Goal: Task Accomplishment & Management: Manage account settings

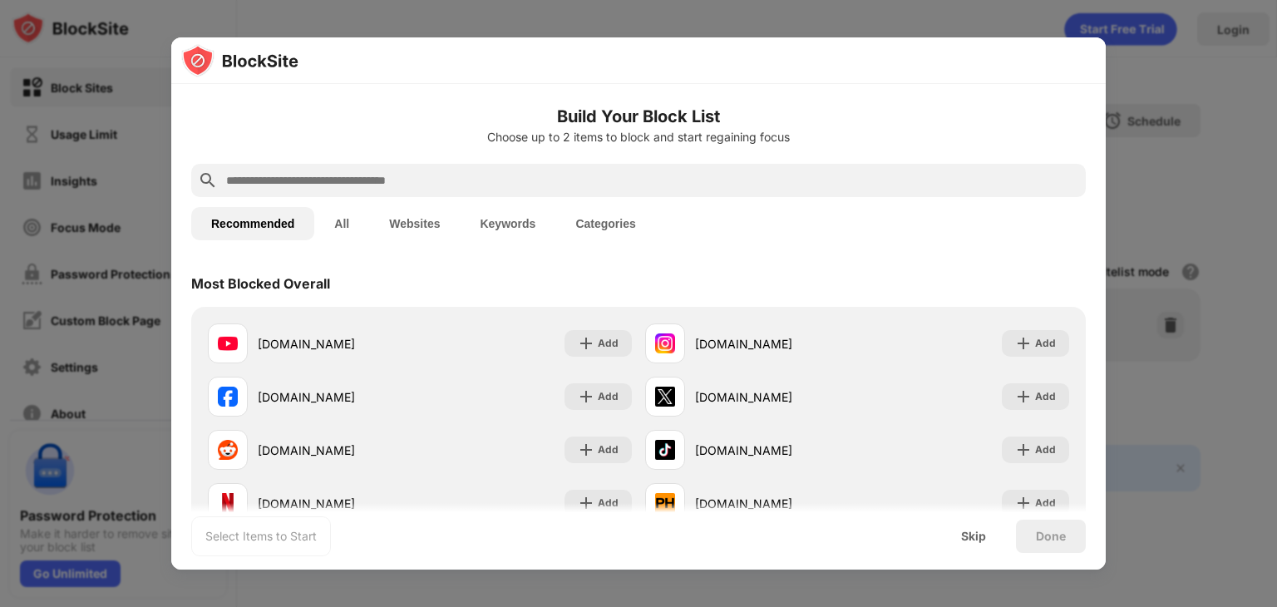
click at [356, 179] on input "text" at bounding box center [651, 180] width 855 height 20
click at [349, 232] on button "All" at bounding box center [341, 223] width 55 height 33
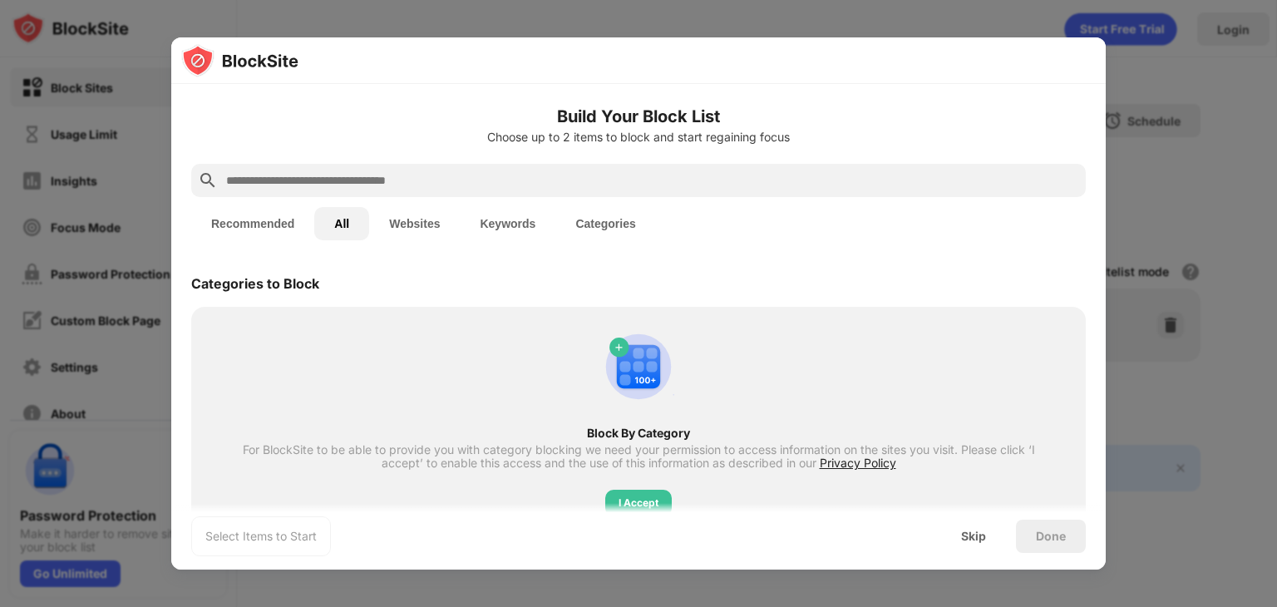
click at [406, 224] on button "Websites" at bounding box center [414, 223] width 91 height 33
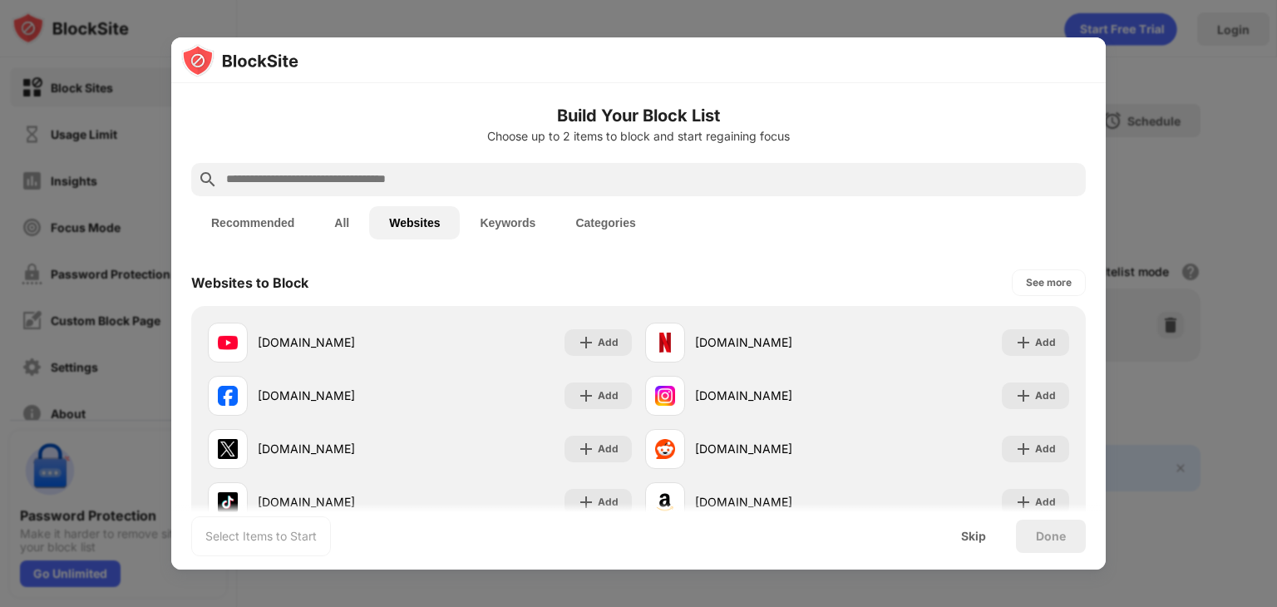
click at [321, 167] on div at bounding box center [638, 179] width 894 height 33
click at [318, 170] on input "text" at bounding box center [651, 180] width 855 height 20
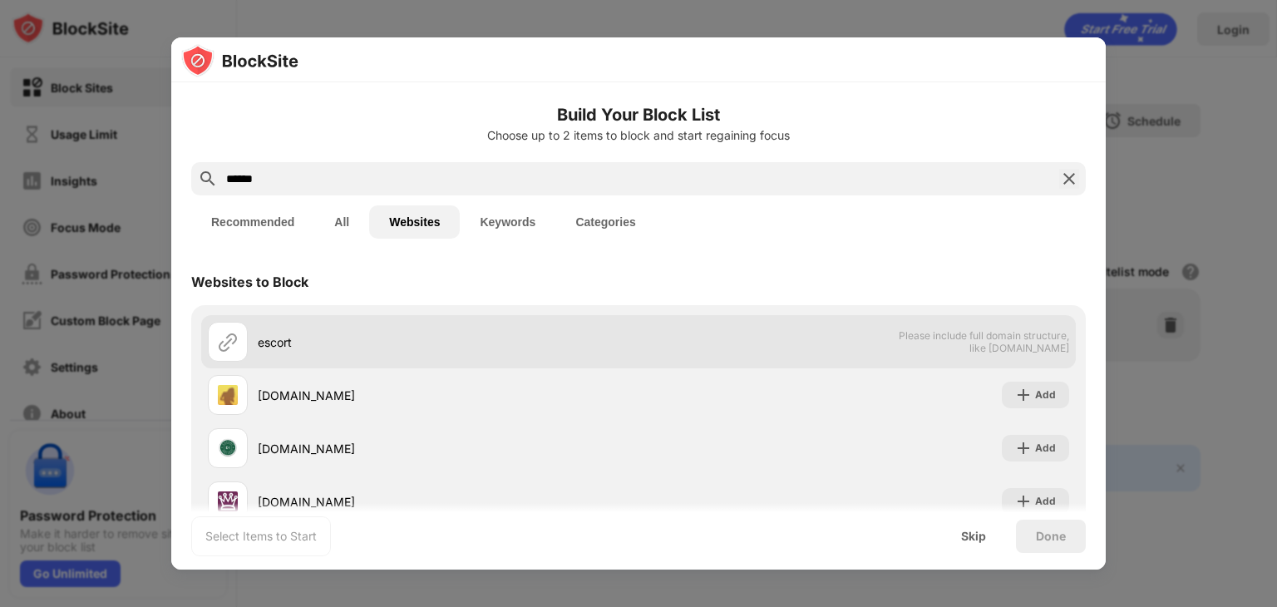
type input "******"
click at [259, 358] on div "escort" at bounding box center [423, 342] width 431 height 40
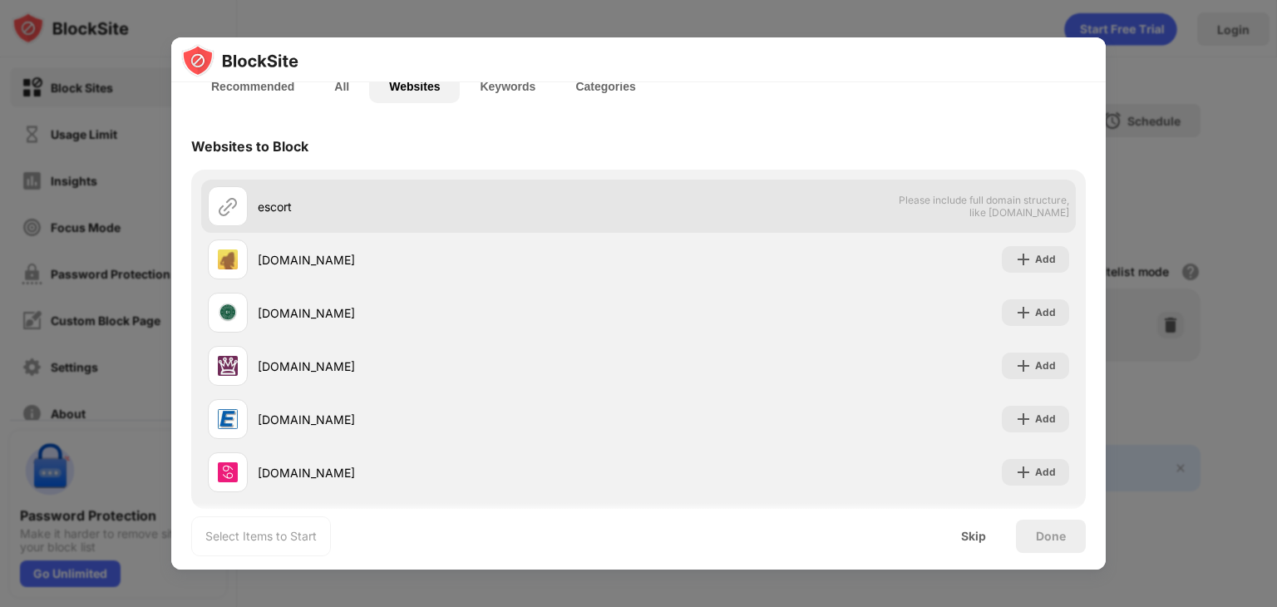
scroll to position [160, 0]
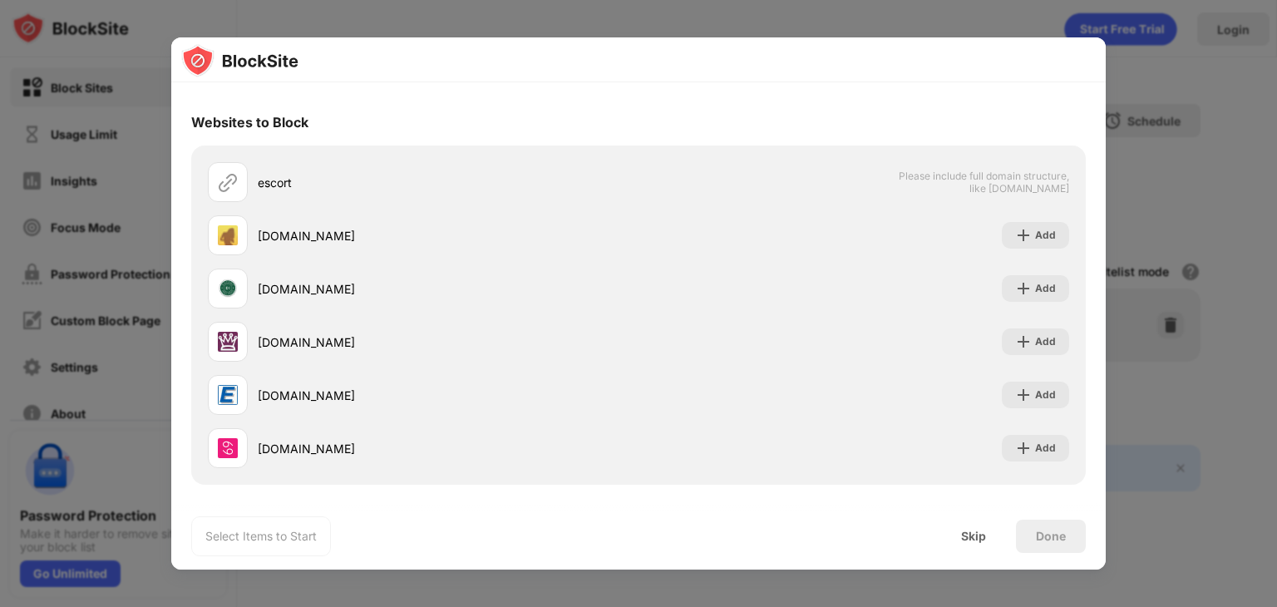
click at [3, 150] on div at bounding box center [638, 303] width 1277 height 607
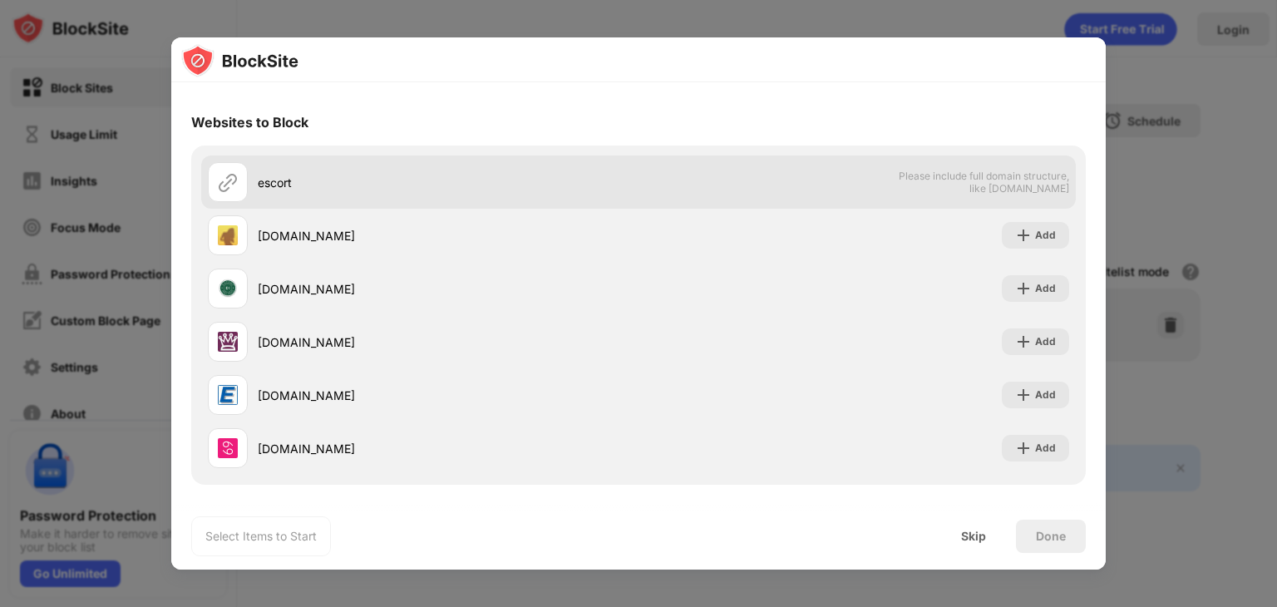
scroll to position [0, 0]
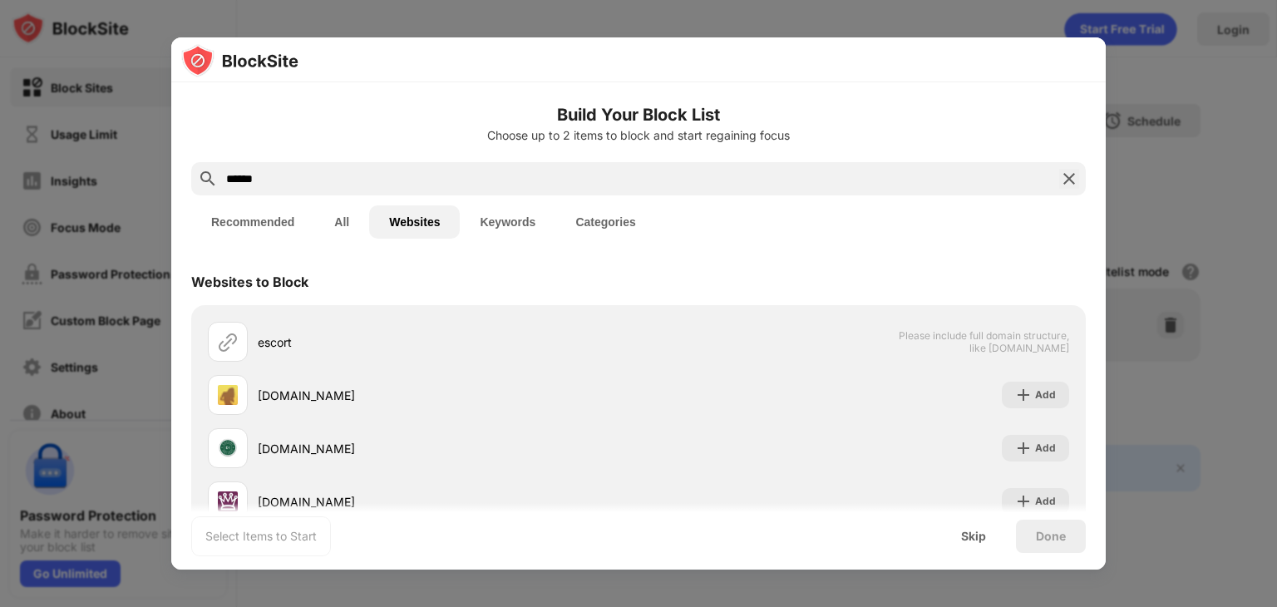
click at [1063, 179] on img at bounding box center [1069, 179] width 20 height 20
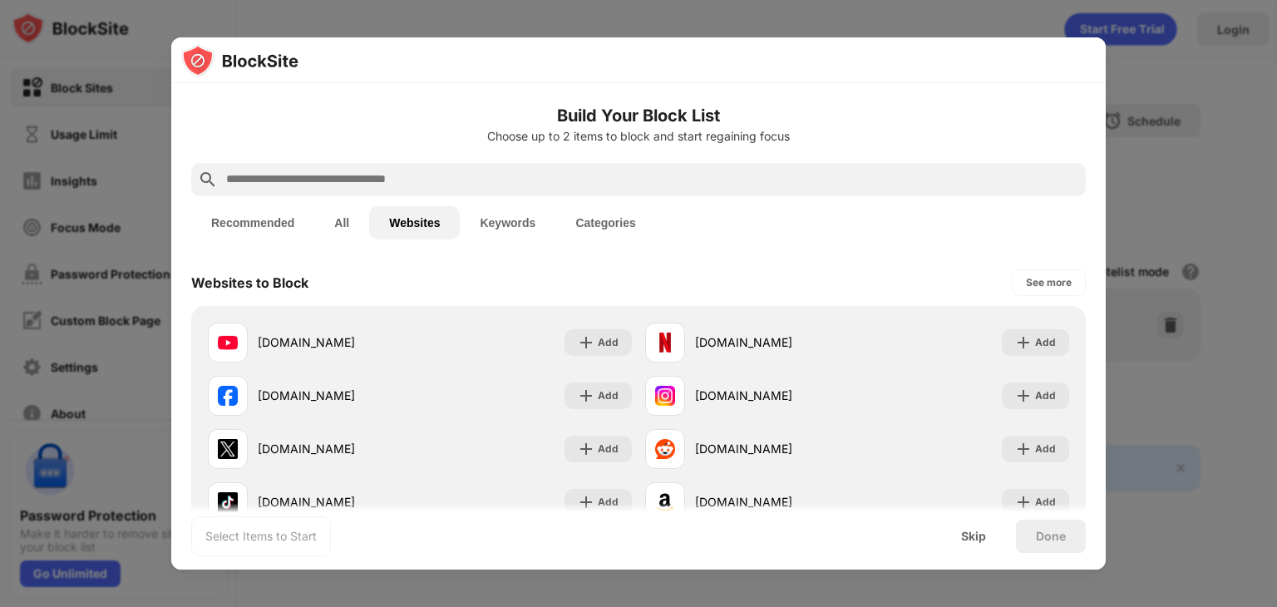
click at [382, 170] on input "text" at bounding box center [651, 180] width 855 height 20
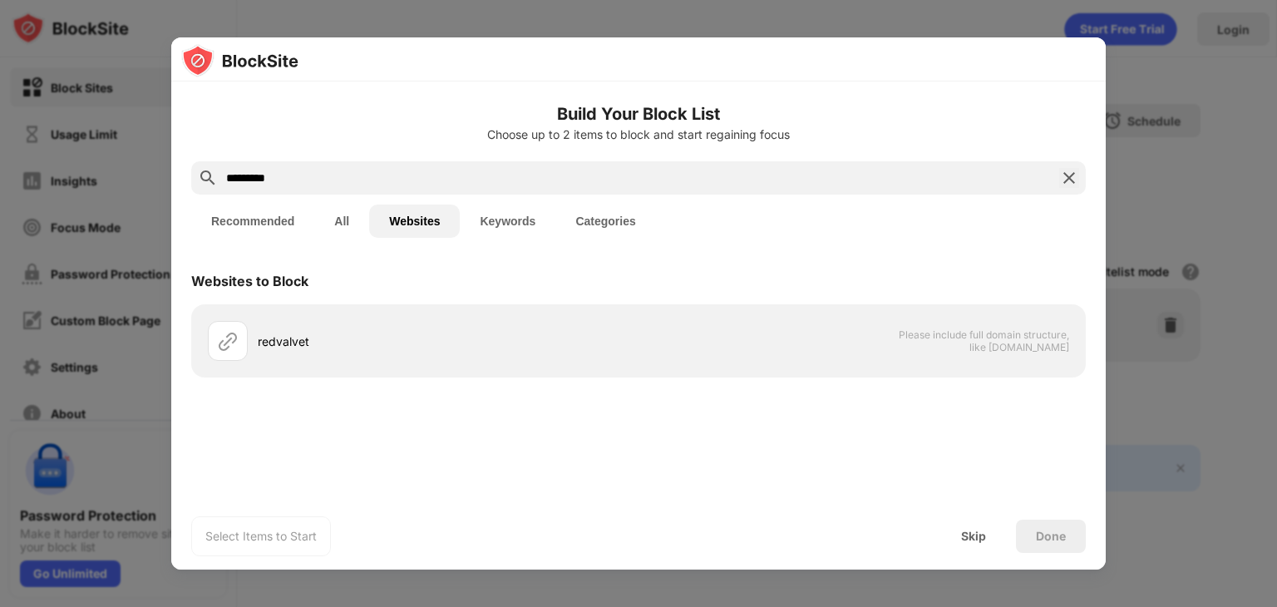
click at [1066, 166] on div "*********" at bounding box center [638, 177] width 894 height 33
click at [979, 538] on div "Skip" at bounding box center [973, 536] width 25 height 13
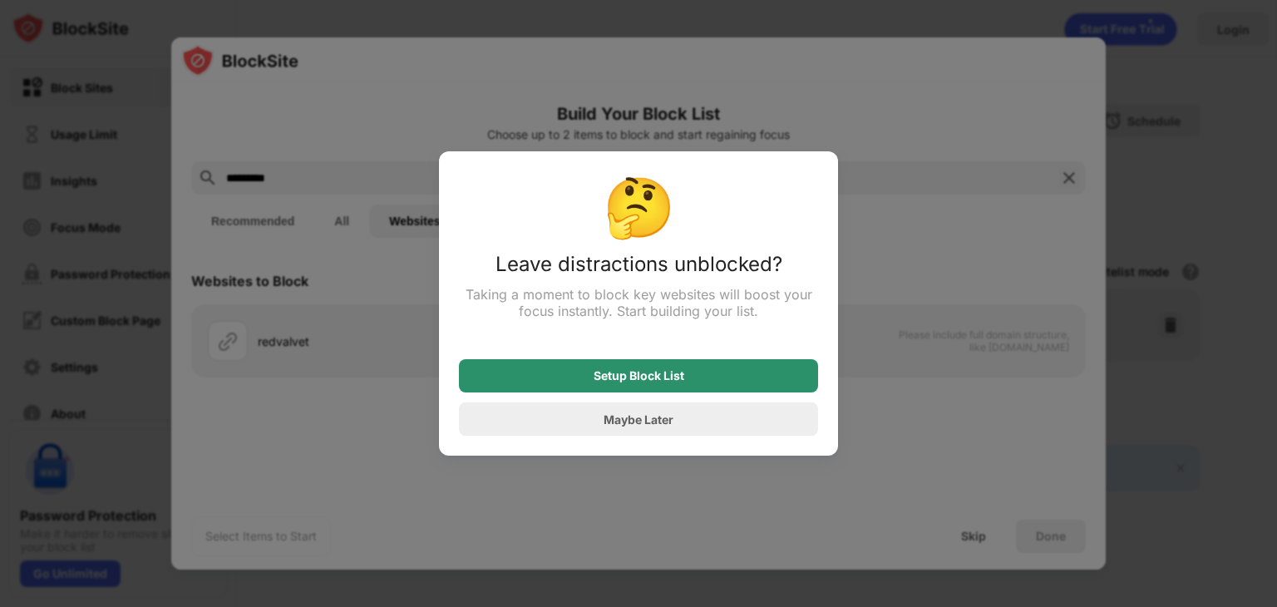
click at [688, 367] on div "Setup Block List" at bounding box center [638, 375] width 359 height 33
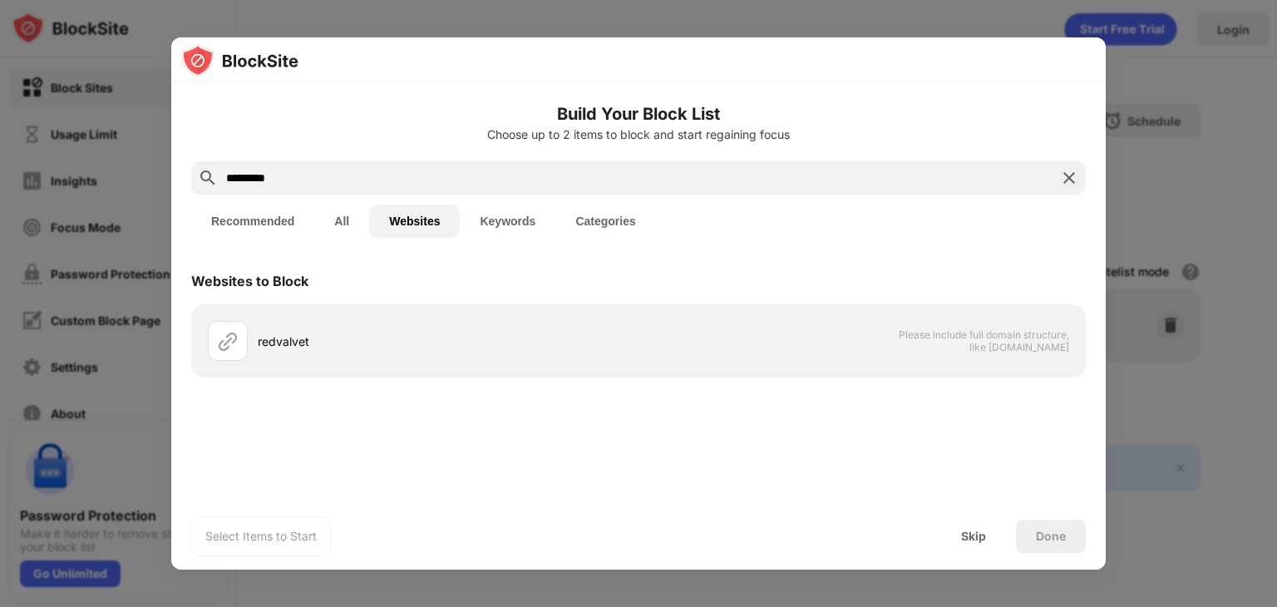
click at [822, 387] on div "Websites to Block redvalvet Please include full domain structure, like [DOMAIN_…" at bounding box center [638, 323] width 894 height 130
click at [1054, 539] on div "Done" at bounding box center [1051, 536] width 30 height 13
click at [309, 160] on div "Build Your Block List Choose up to 2 items to block and start regaining focus" at bounding box center [638, 131] width 894 height 60
click at [308, 168] on input "*********" at bounding box center [638, 178] width 828 height 20
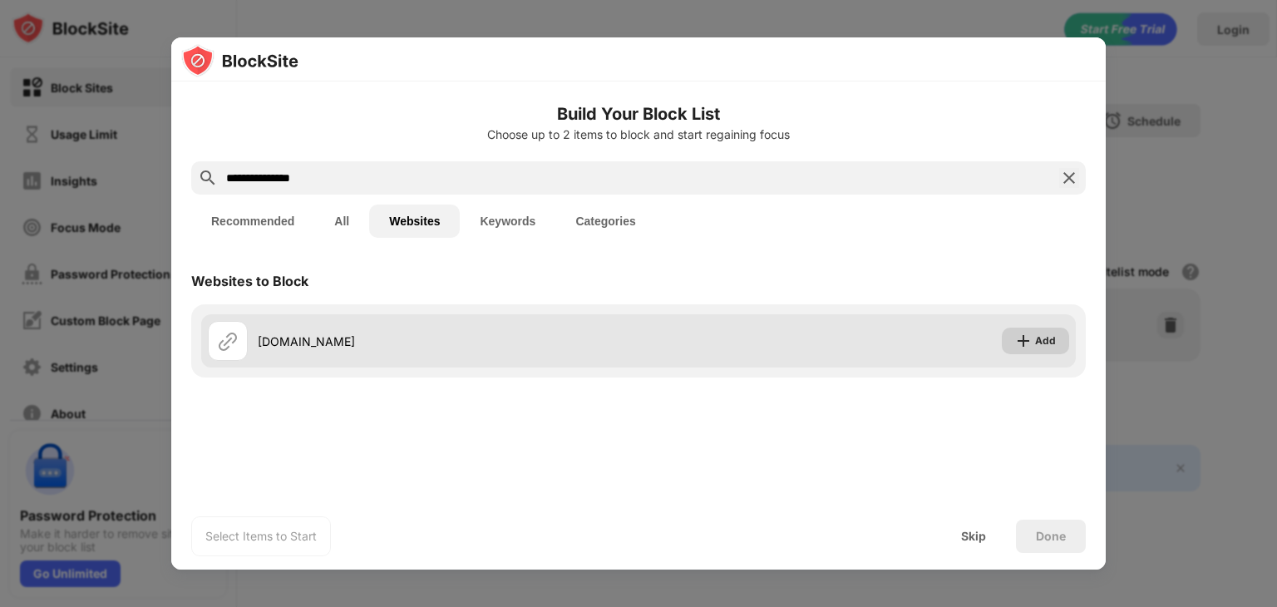
type input "**********"
click at [1026, 340] on img at bounding box center [1023, 341] width 17 height 17
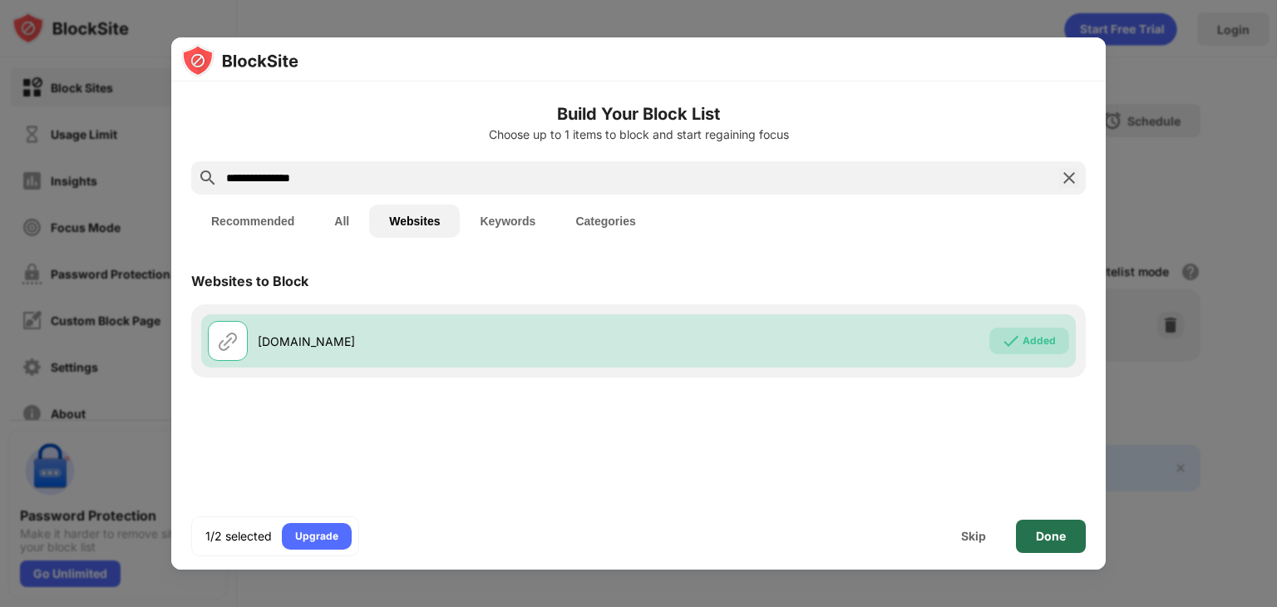
click at [1061, 541] on div "Done" at bounding box center [1051, 536] width 30 height 13
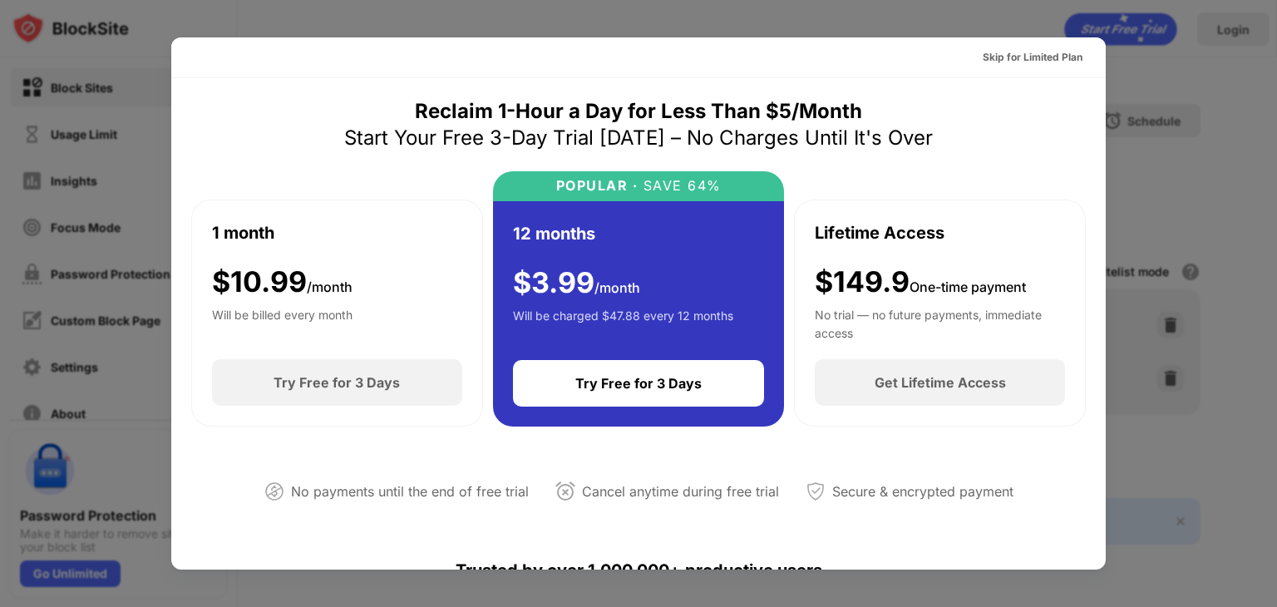
click at [1111, 133] on div at bounding box center [638, 303] width 1277 height 607
click at [26, 32] on div at bounding box center [638, 303] width 1277 height 607
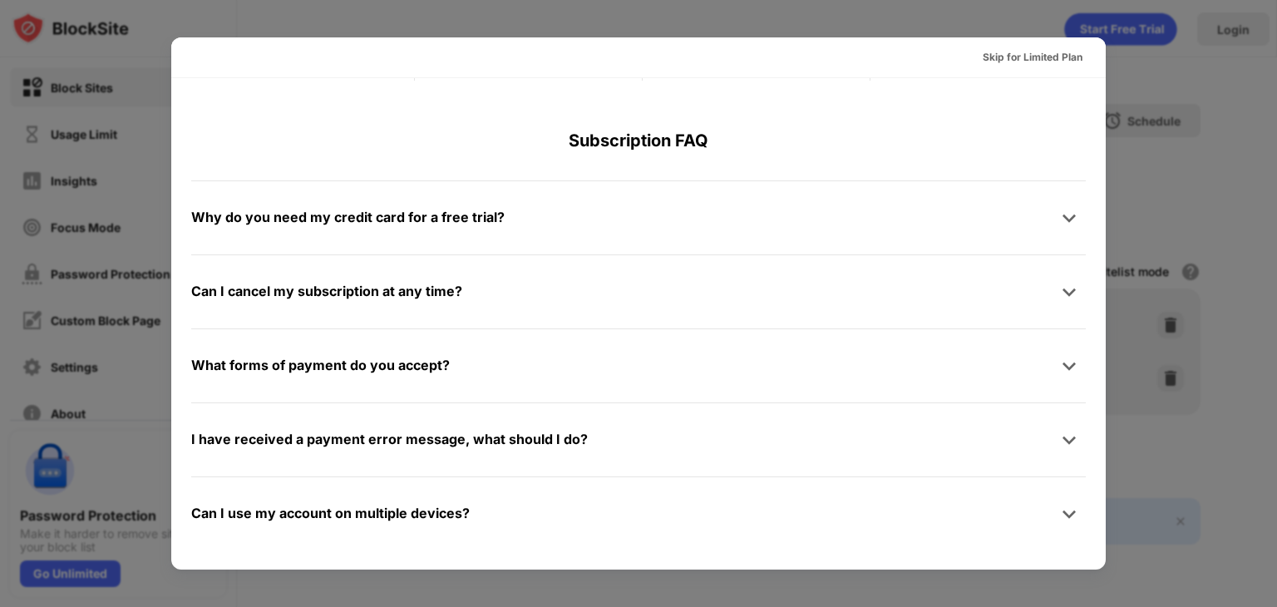
click at [17, 281] on div at bounding box center [638, 303] width 1277 height 607
click at [1041, 56] on div "Skip for Limited Plan" at bounding box center [1033, 57] width 100 height 17
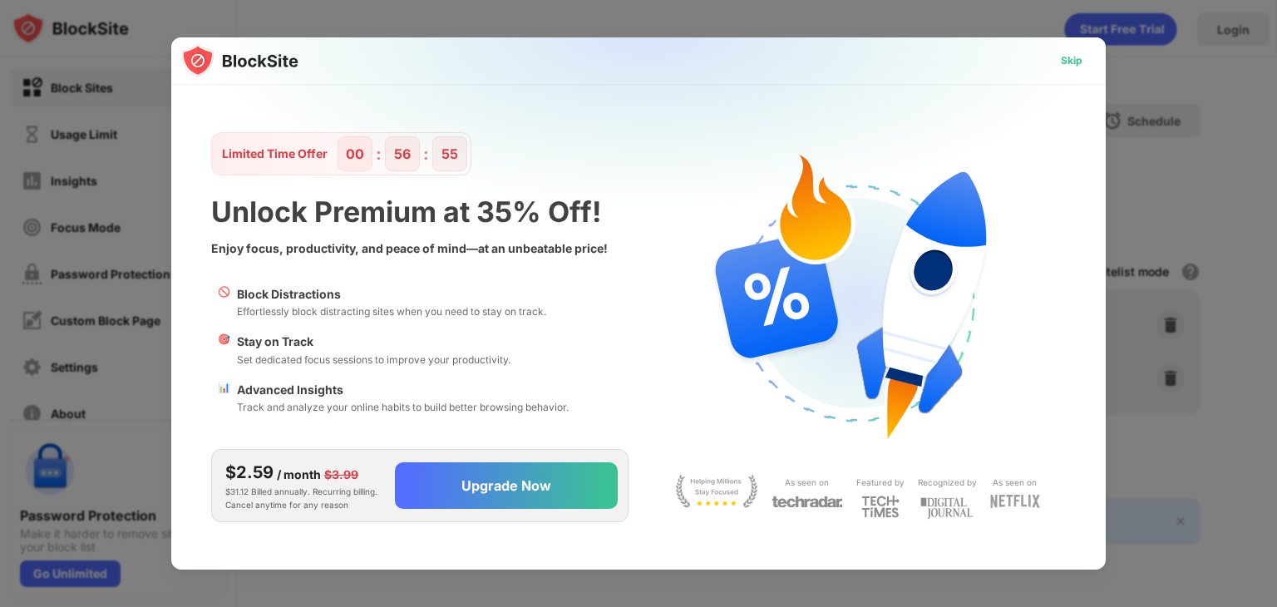
click at [1081, 57] on div "Skip" at bounding box center [1072, 60] width 22 height 17
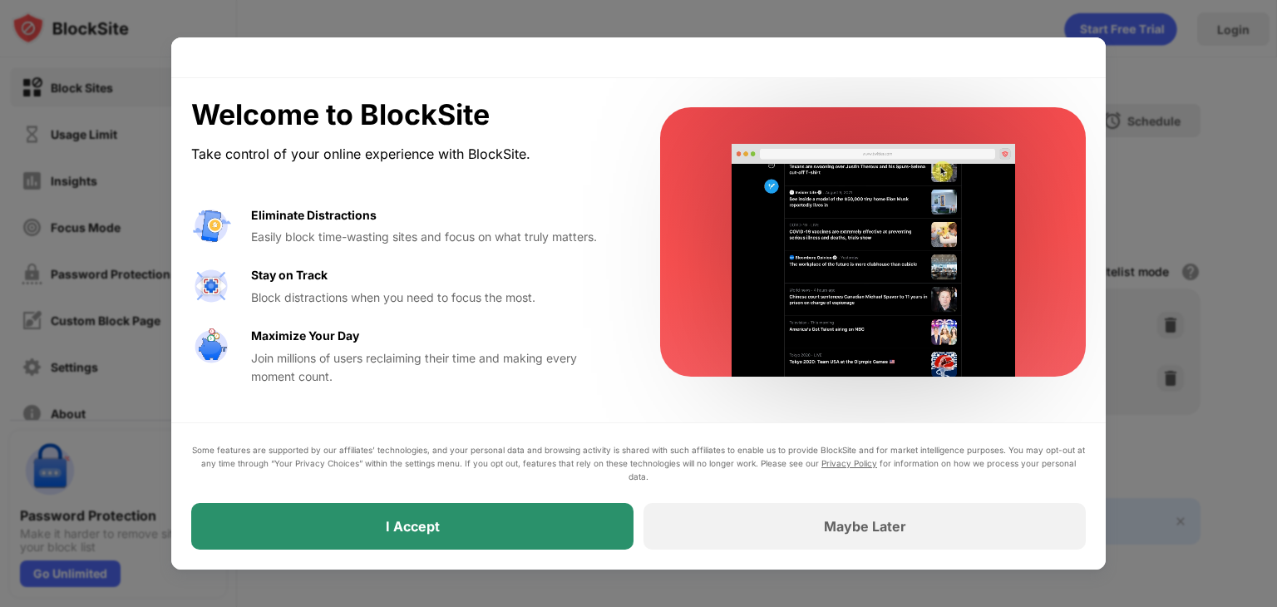
click at [595, 516] on div "I Accept" at bounding box center [412, 526] width 442 height 47
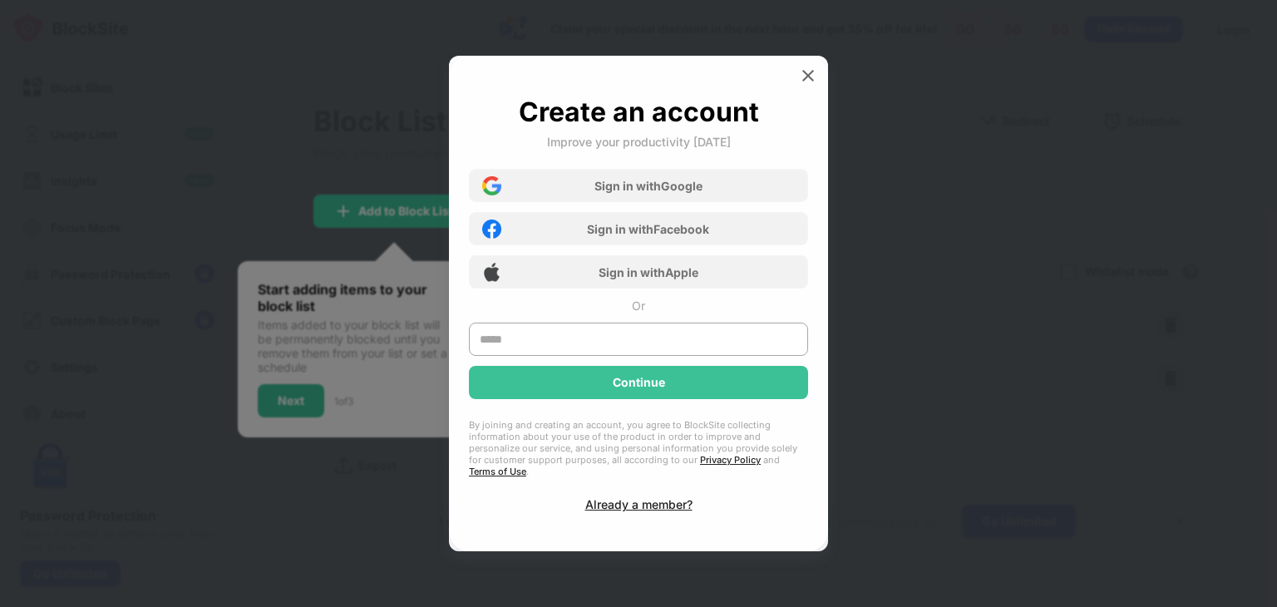
click at [819, 61] on div at bounding box center [638, 303] width 1277 height 607
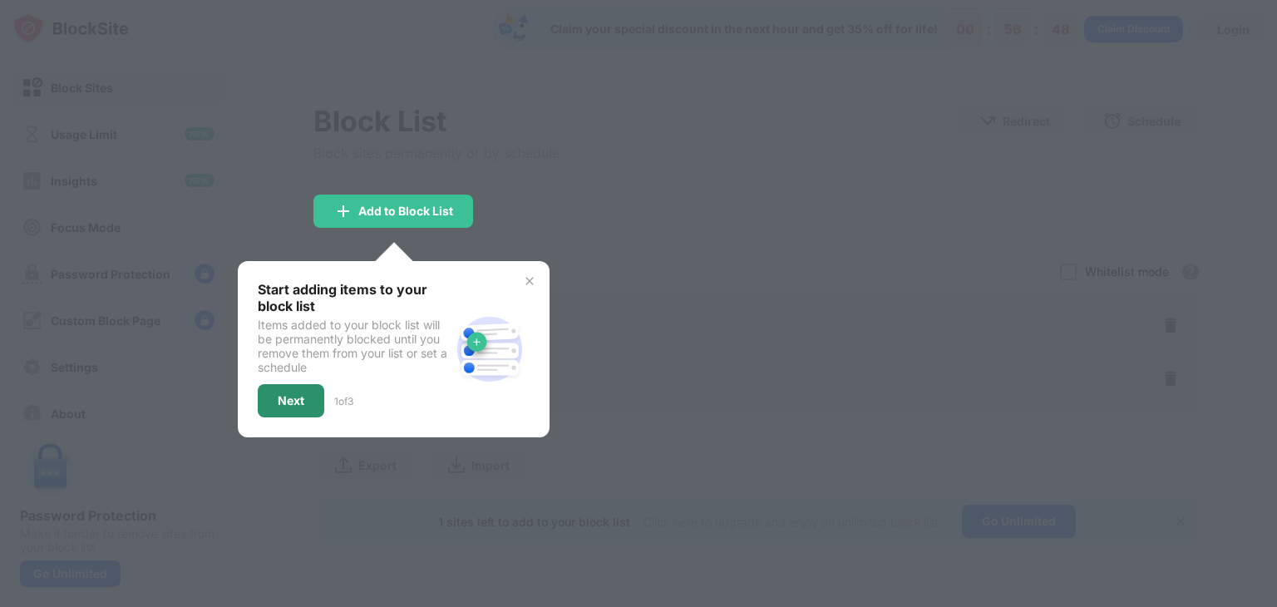
click at [298, 394] on div "Next" at bounding box center [291, 400] width 27 height 13
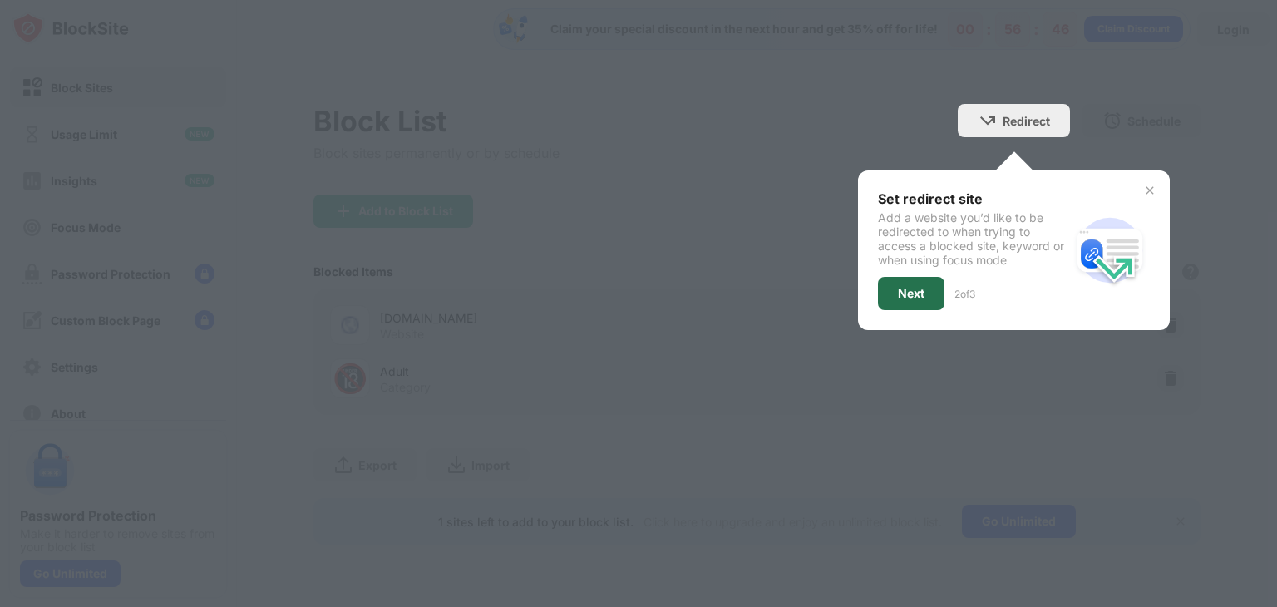
click at [915, 281] on div "Next" at bounding box center [911, 293] width 67 height 33
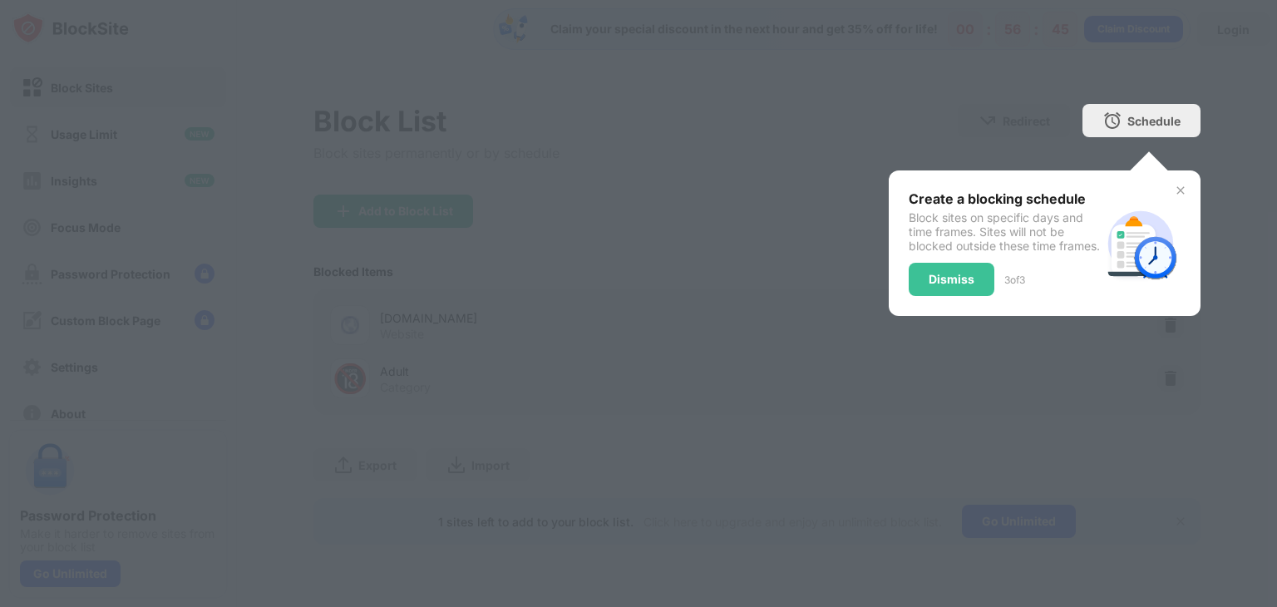
click at [928, 283] on div "Dismiss" at bounding box center [952, 279] width 86 height 33
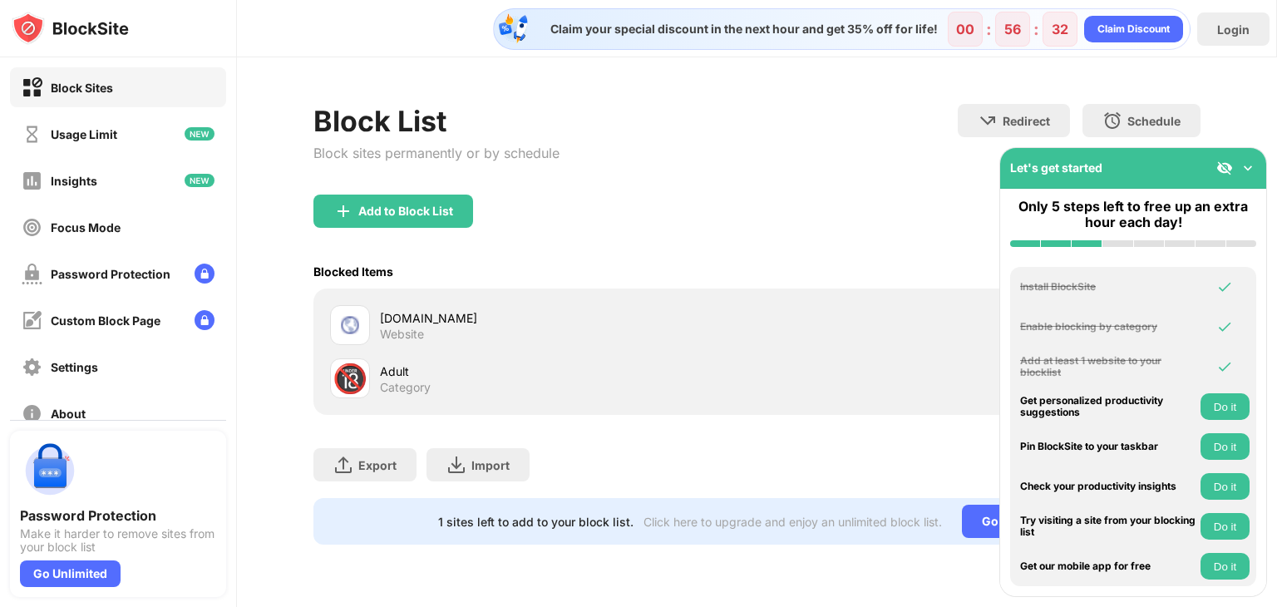
click at [917, 429] on div "Export Export Files (for websites items only) Import Import Files (for websites…" at bounding box center [756, 456] width 887 height 83
click at [46, 127] on div "Usage Limit" at bounding box center [70, 134] width 96 height 21
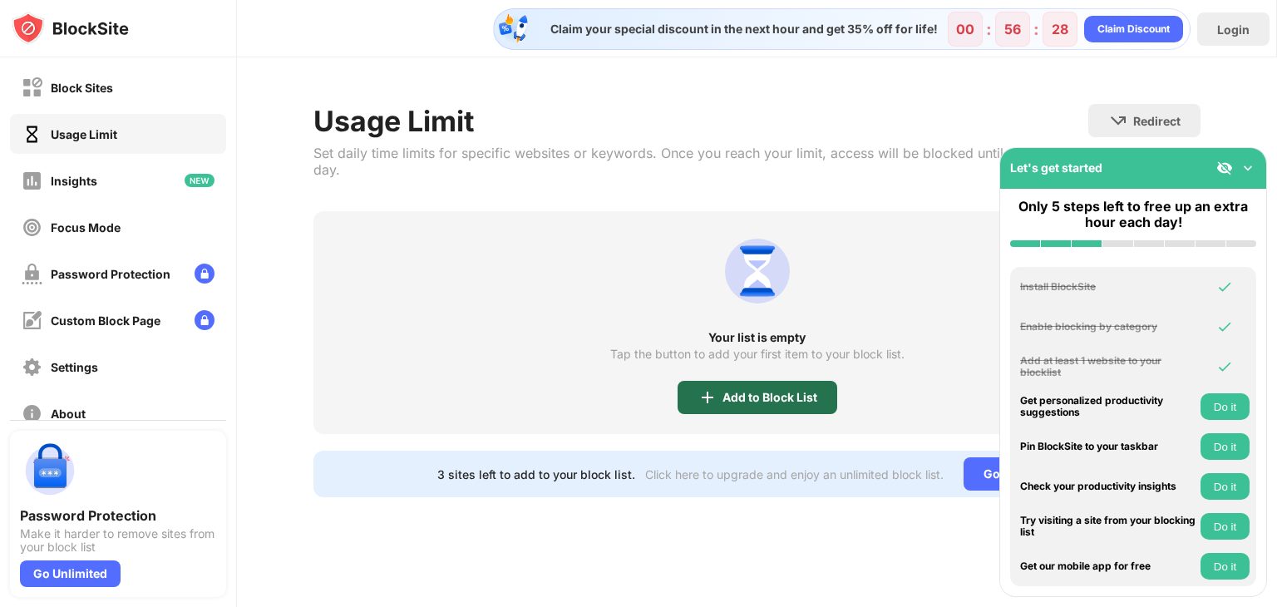
click at [707, 387] on img at bounding box center [707, 397] width 20 height 20
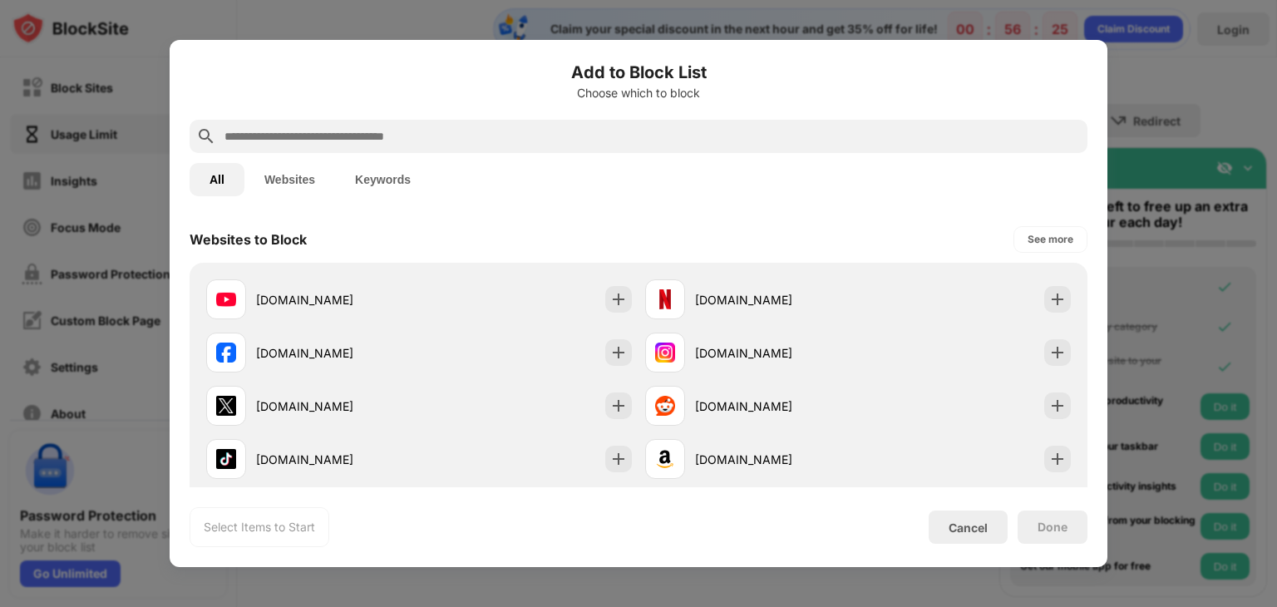
click at [283, 182] on button "Websites" at bounding box center [289, 179] width 91 height 33
click at [277, 135] on input "text" at bounding box center [652, 136] width 858 height 20
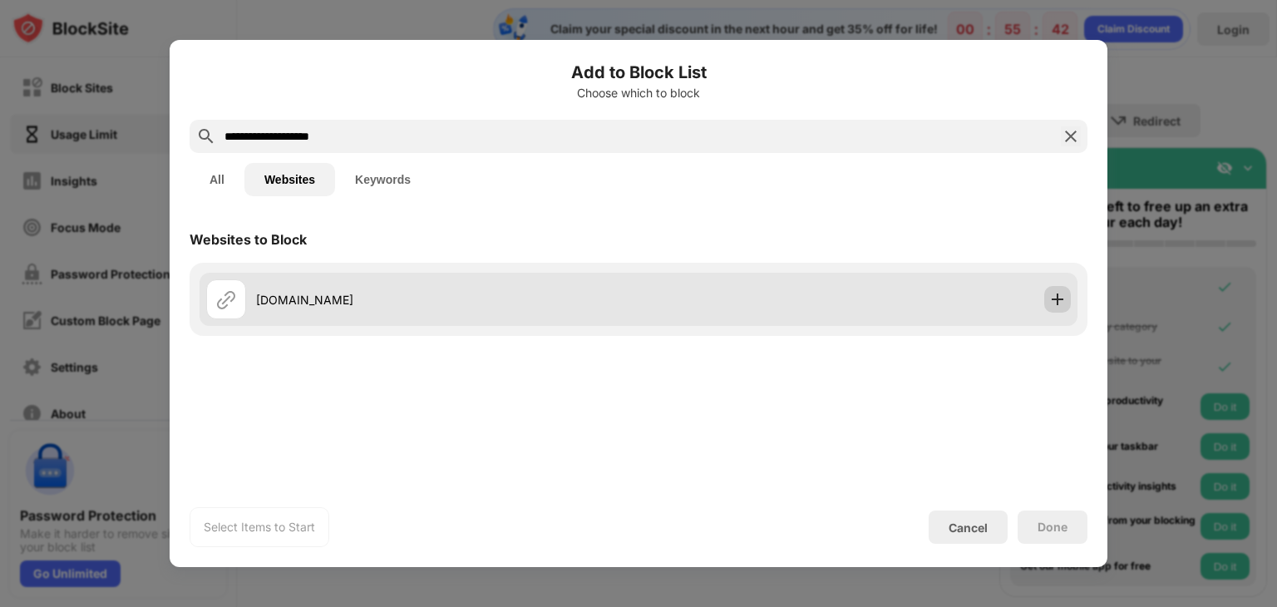
type input "**********"
click at [1064, 288] on div at bounding box center [1057, 299] width 27 height 27
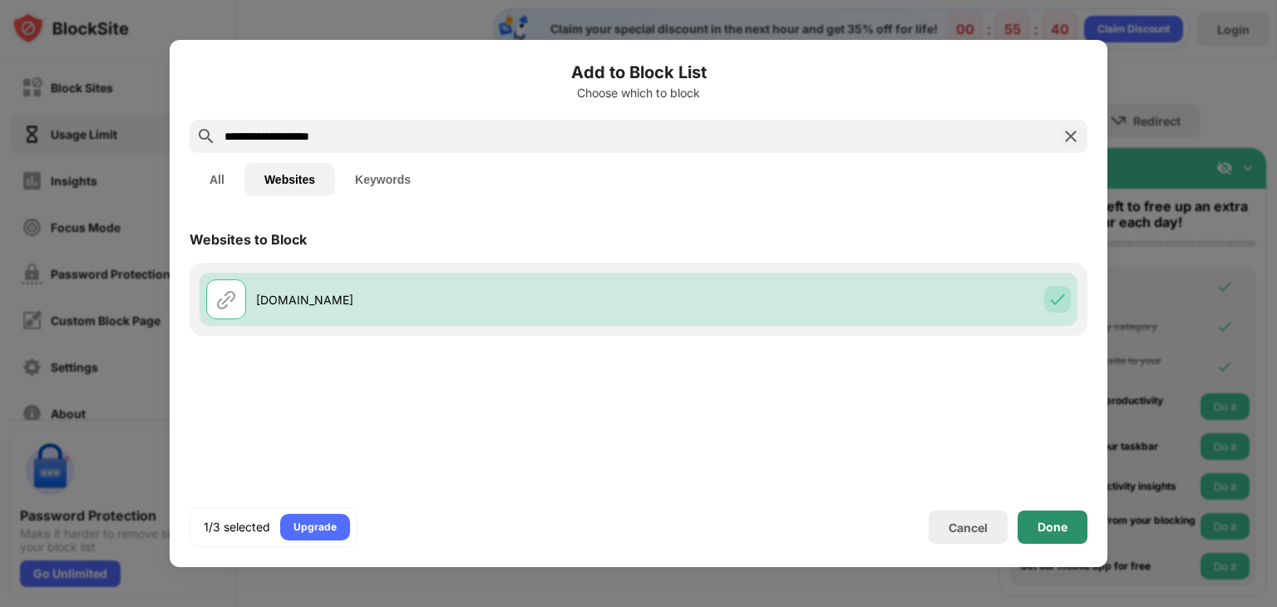
click at [1055, 523] on div "Done" at bounding box center [1052, 526] width 30 height 13
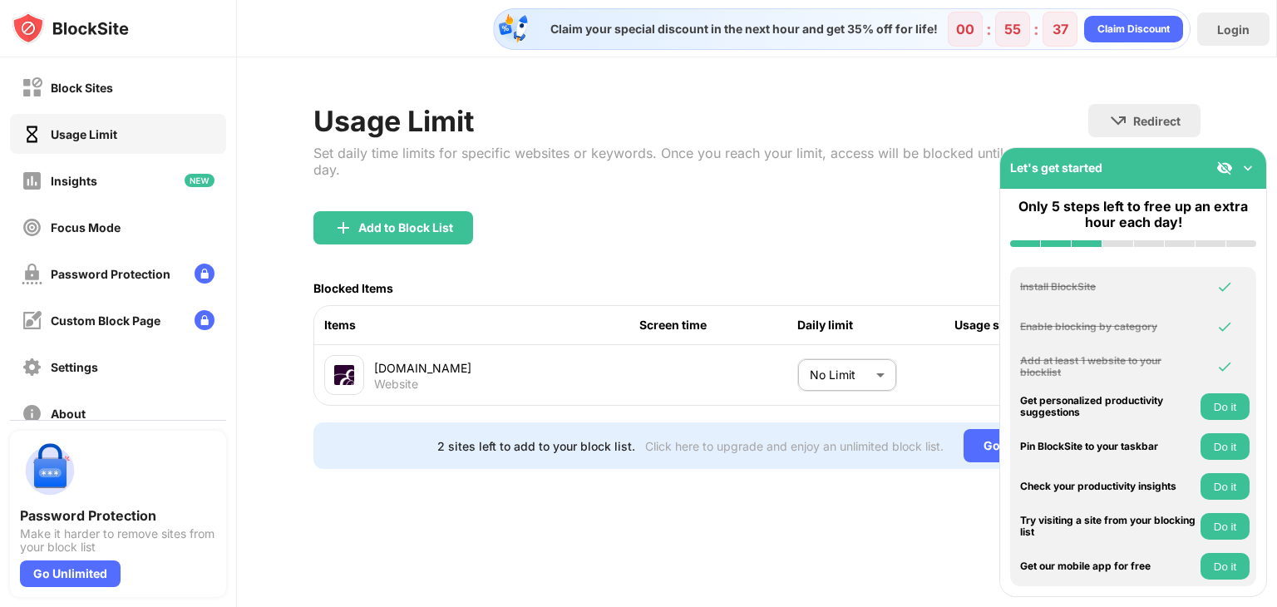
click at [871, 353] on body "Block Sites Usage Limit Insights Focus Mode Password Protection Custom Block Pa…" at bounding box center [638, 303] width 1277 height 607
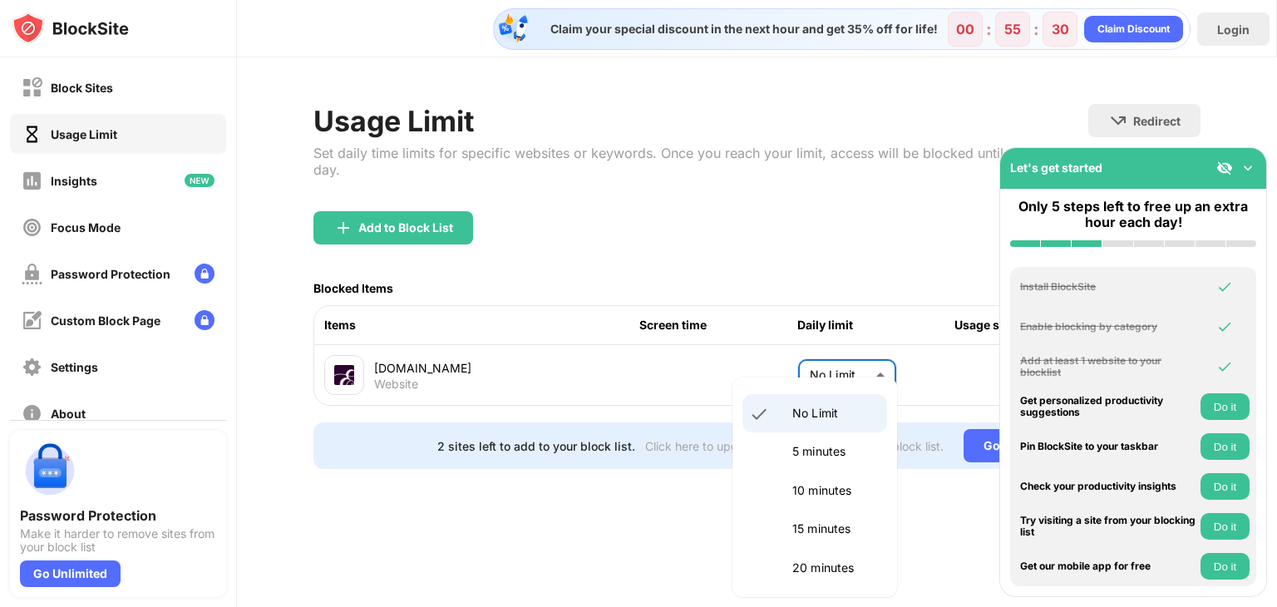
click at [798, 20] on div at bounding box center [638, 303] width 1277 height 607
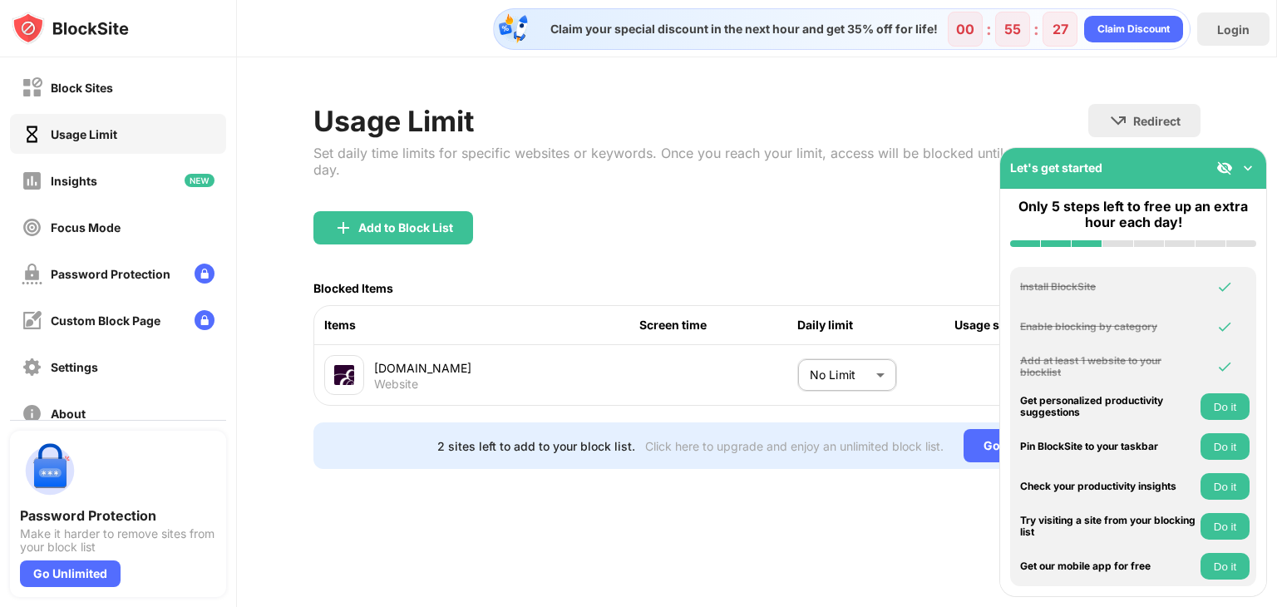
click at [1240, 165] on img at bounding box center [1247, 168] width 17 height 17
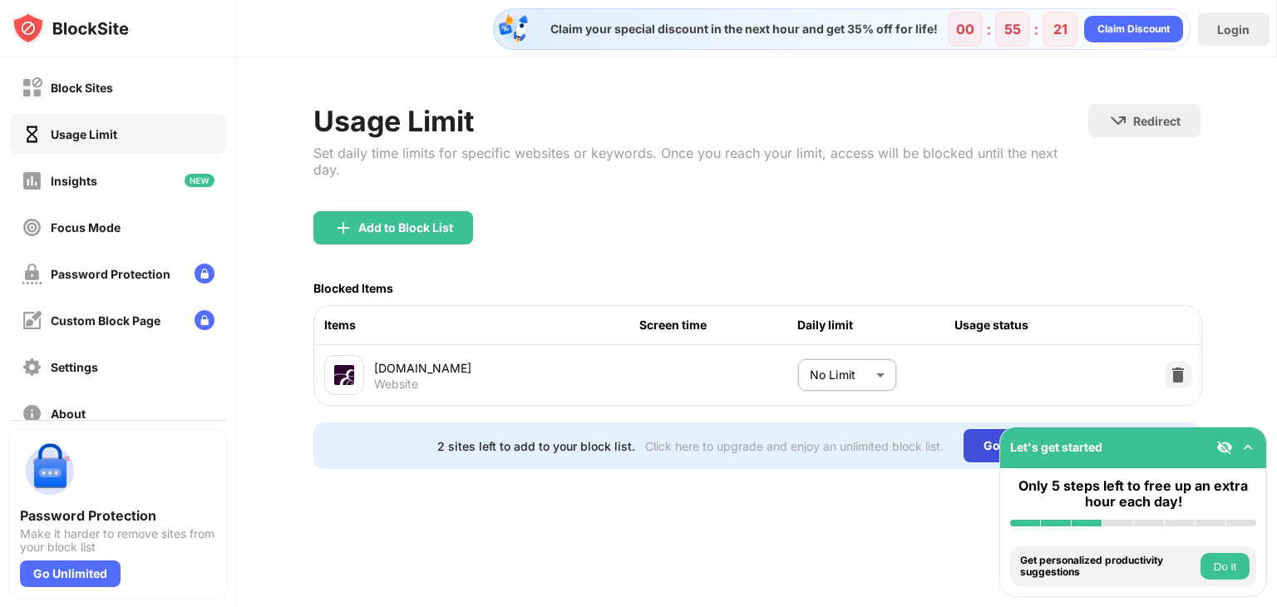
click at [984, 433] on div "Go Unlimited" at bounding box center [1020, 445] width 114 height 33
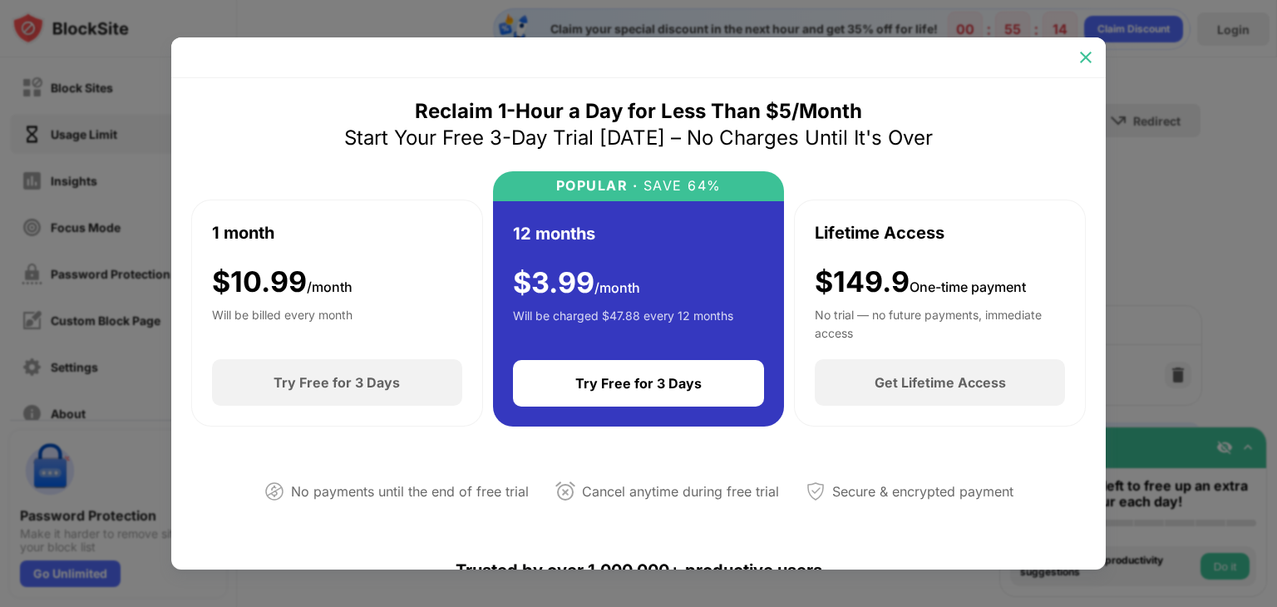
click at [1092, 47] on div at bounding box center [1085, 57] width 27 height 27
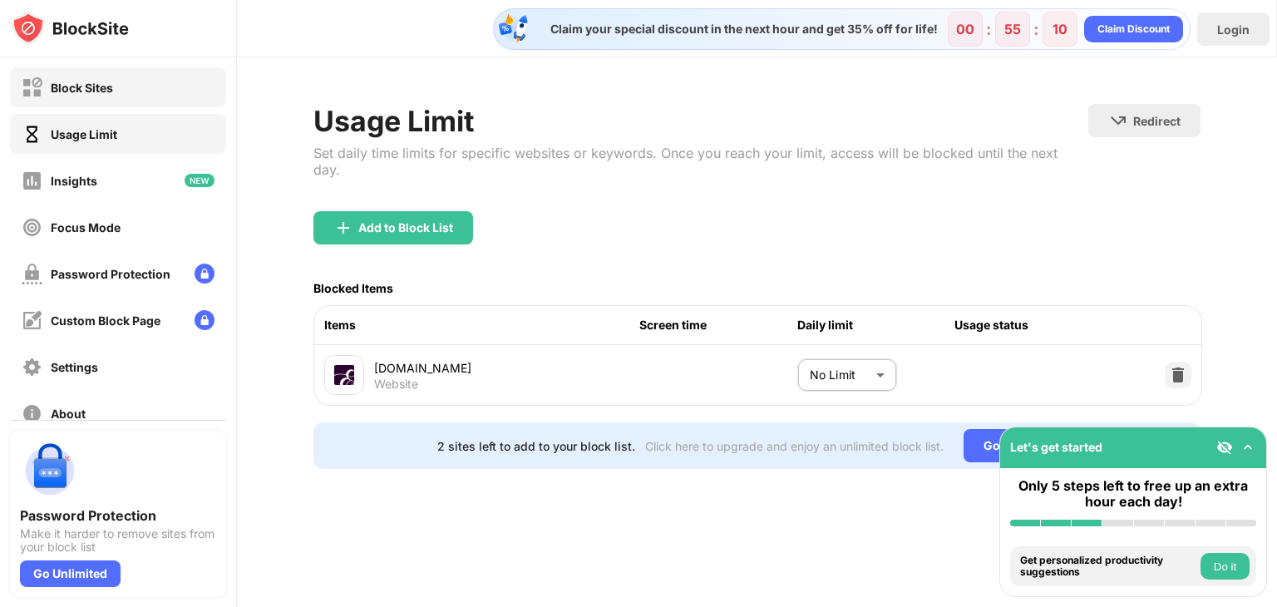
click at [81, 81] on div "Block Sites" at bounding box center [82, 88] width 62 height 14
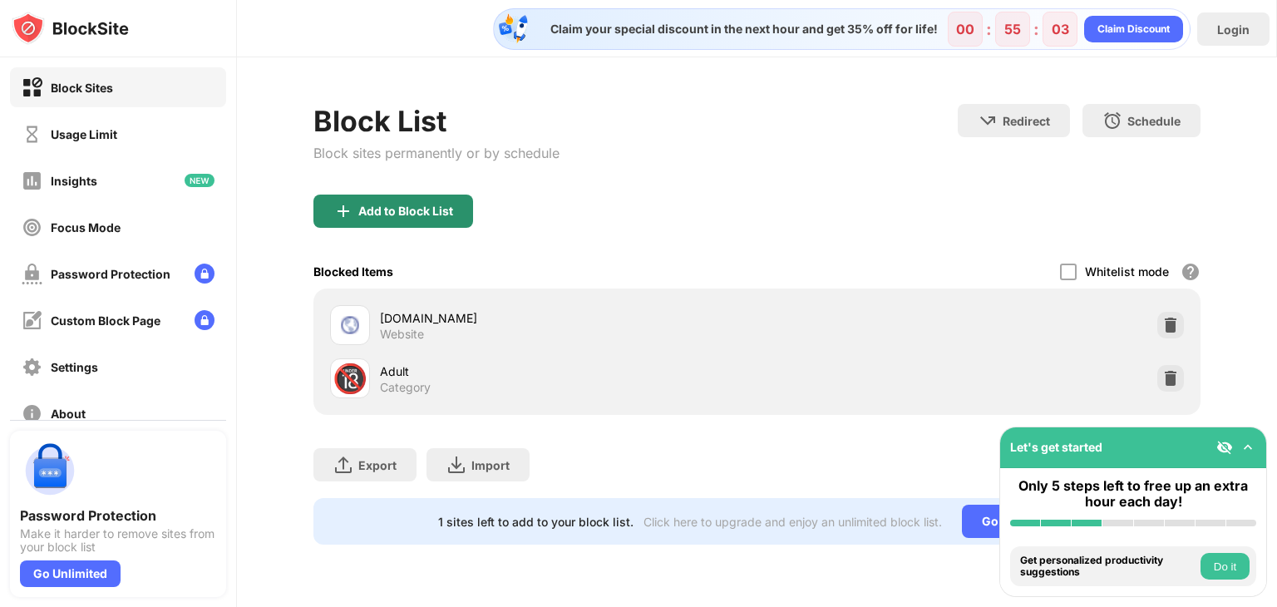
click at [377, 210] on div "Add to Block List" at bounding box center [405, 210] width 95 height 13
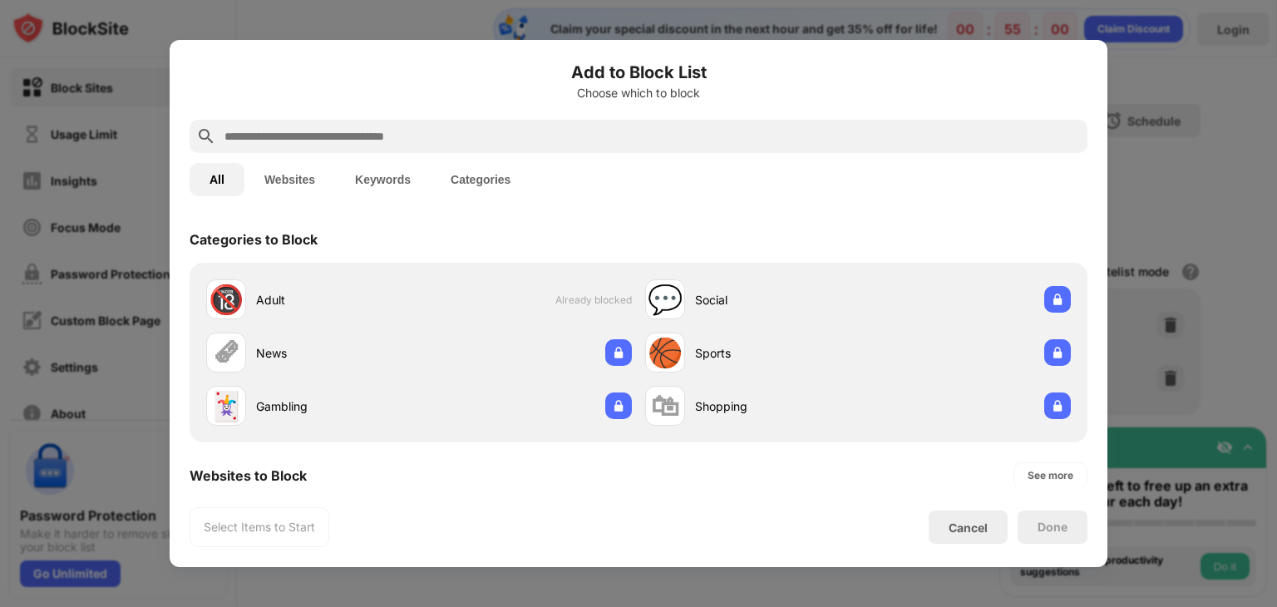
click at [280, 174] on button "Websites" at bounding box center [289, 179] width 91 height 33
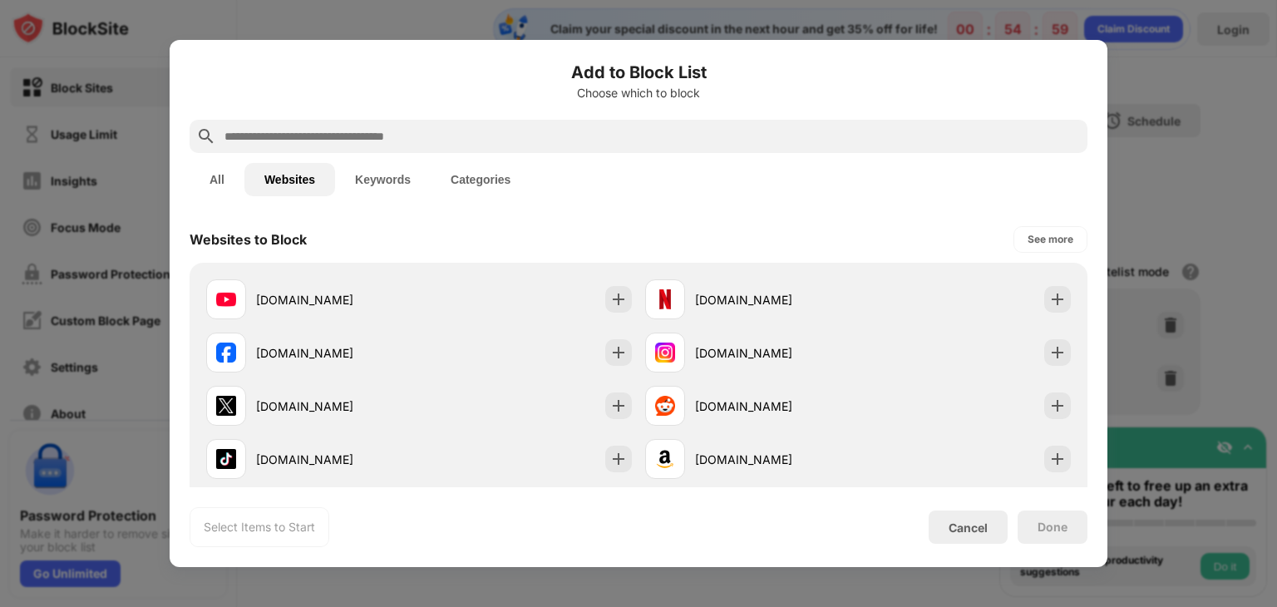
click at [288, 134] on input "text" at bounding box center [652, 136] width 858 height 20
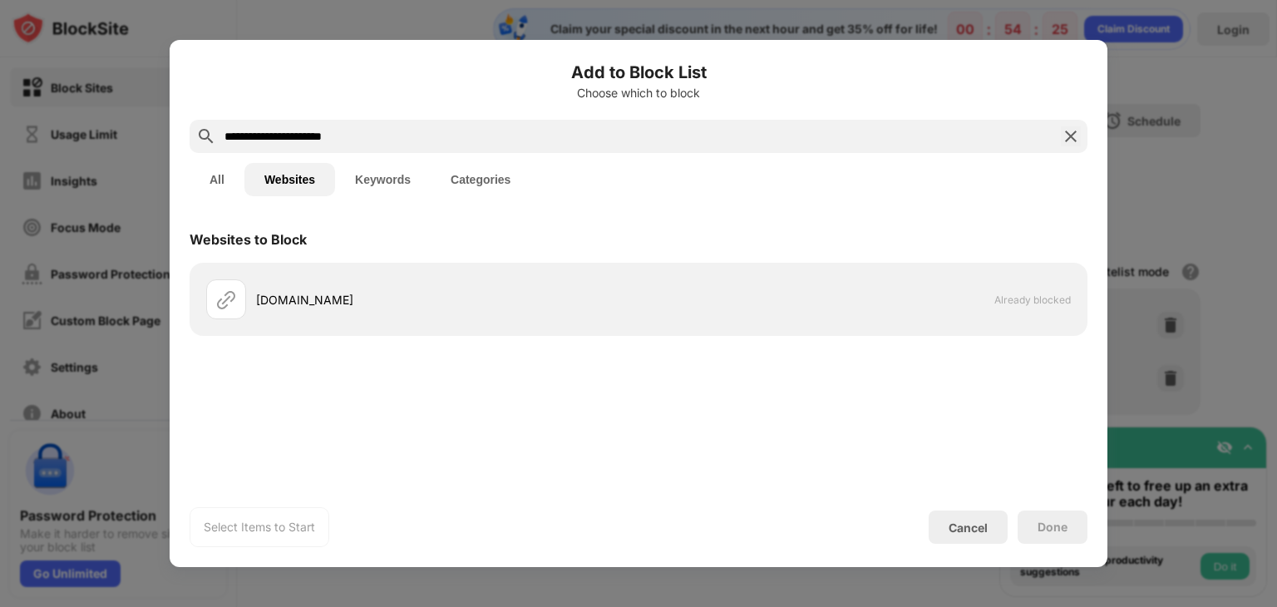
click at [451, 134] on input "**********" at bounding box center [638, 136] width 831 height 20
type input "**********"
click at [1031, 529] on div "Done" at bounding box center [1052, 526] width 70 height 33
click at [1083, 139] on div "**********" at bounding box center [639, 136] width 898 height 33
click at [1076, 141] on img at bounding box center [1071, 136] width 20 height 20
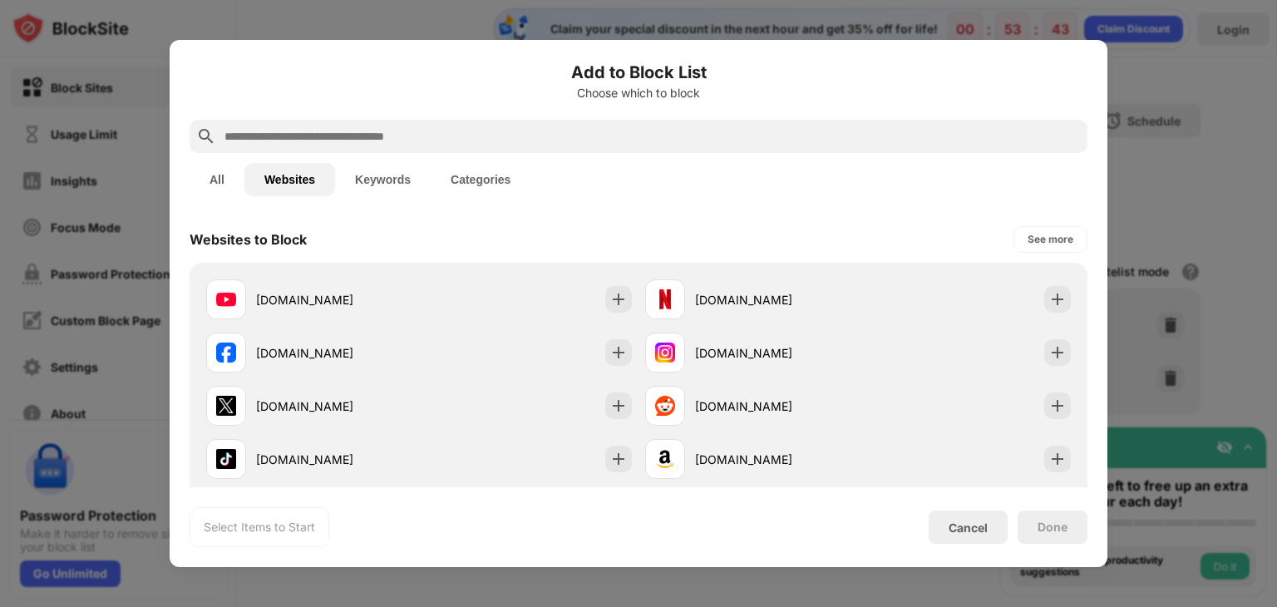
click at [347, 120] on div at bounding box center [639, 136] width 898 height 33
click at [351, 137] on input "text" at bounding box center [652, 136] width 858 height 20
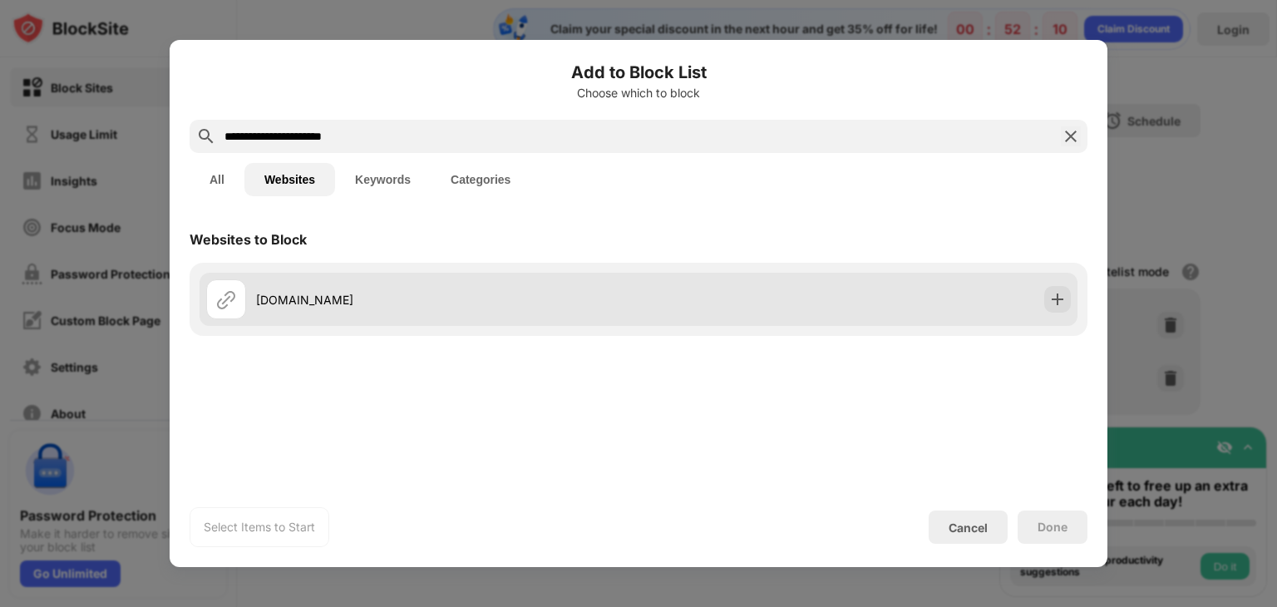
type input "**********"
click at [1064, 288] on div at bounding box center [1057, 299] width 27 height 27
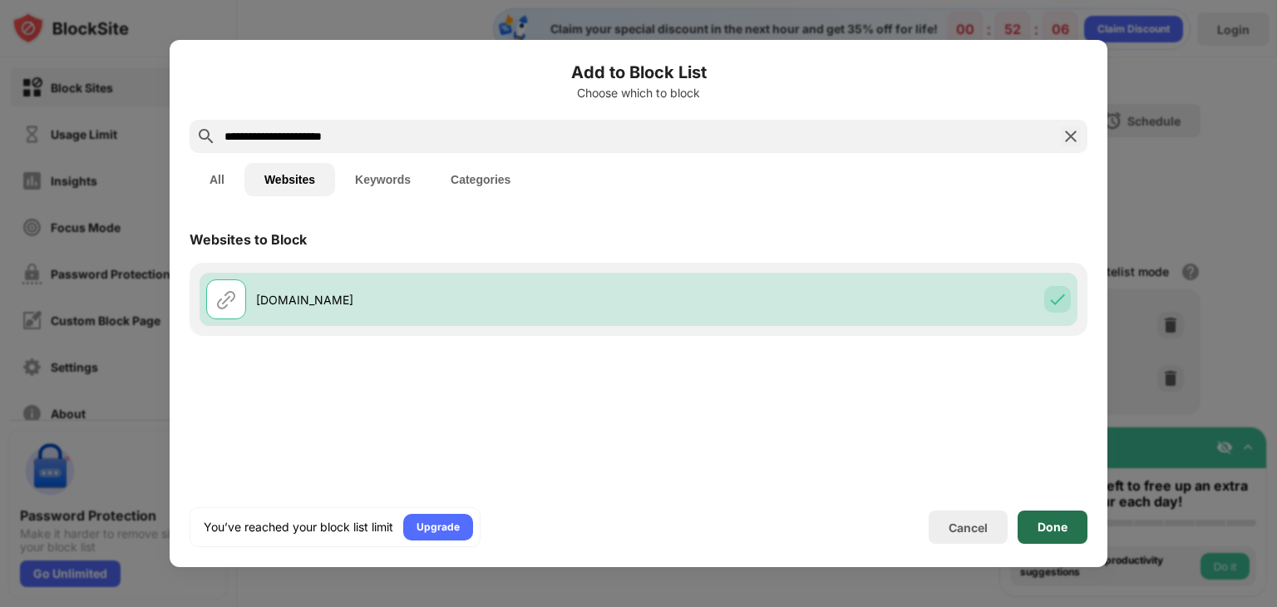
click at [1057, 522] on div "Done" at bounding box center [1052, 526] width 30 height 13
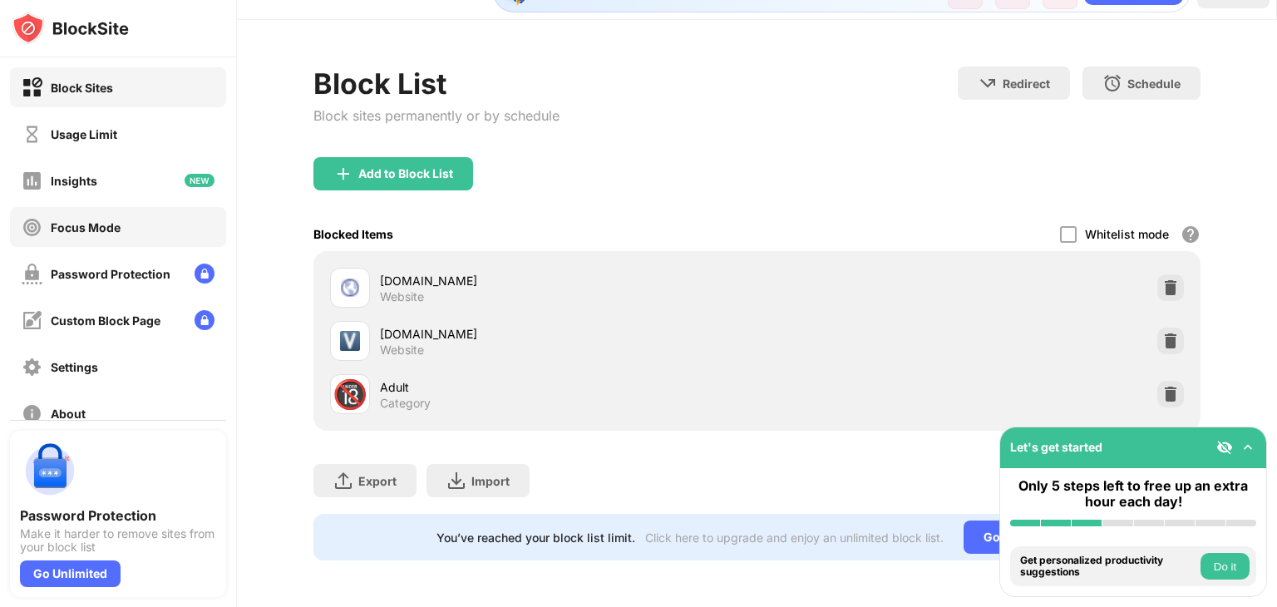
scroll to position [83, 0]
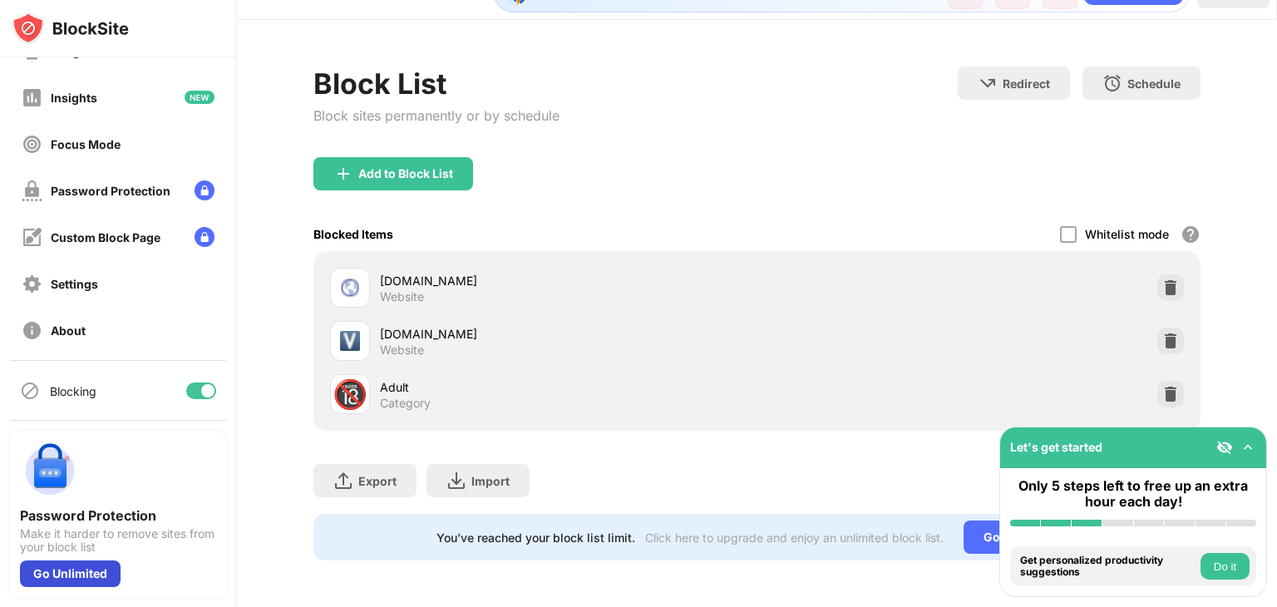
click at [41, 569] on div "Go Unlimited" at bounding box center [70, 573] width 101 height 27
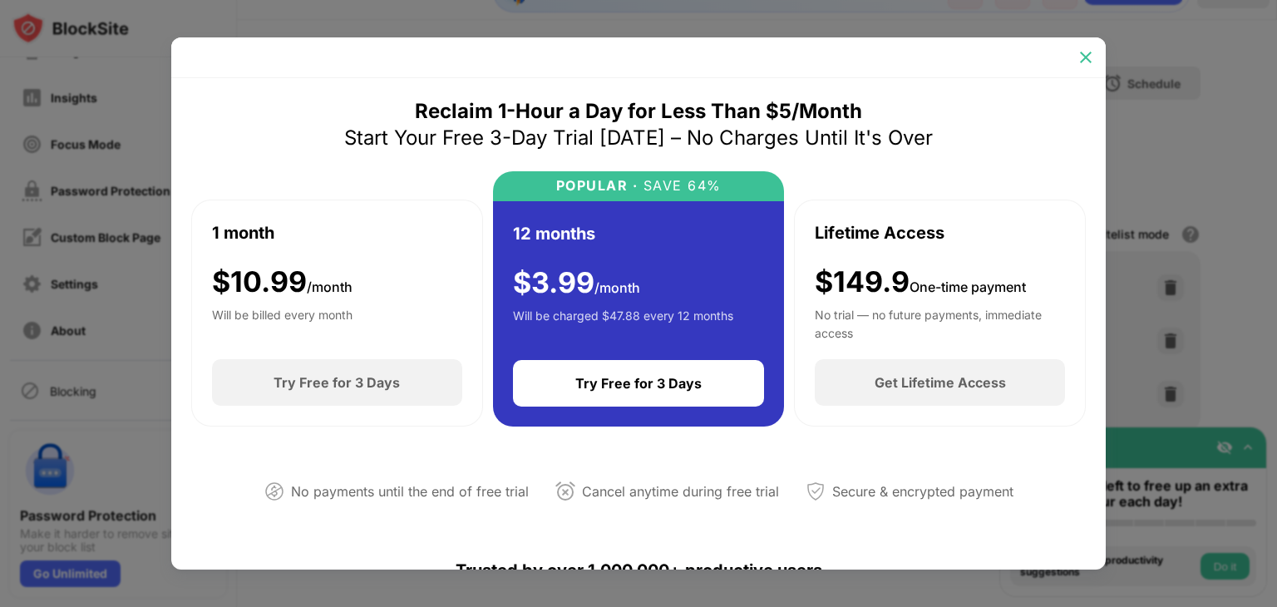
click at [1074, 47] on div at bounding box center [1085, 57] width 27 height 27
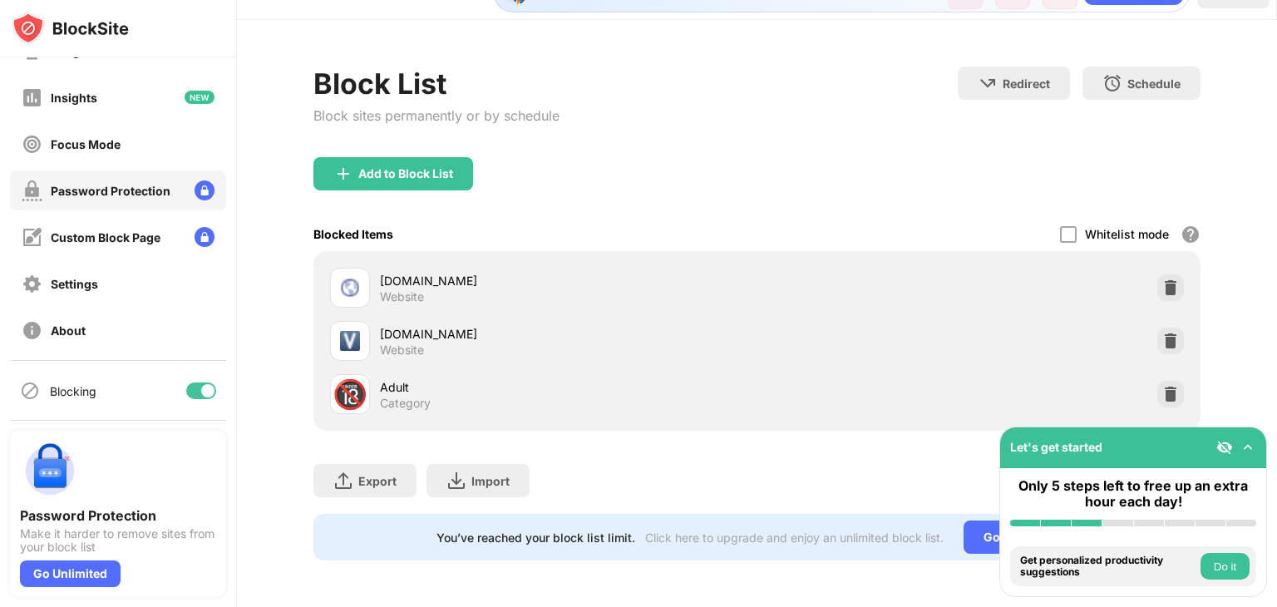
click at [70, 180] on div "Password Protection" at bounding box center [96, 190] width 149 height 21
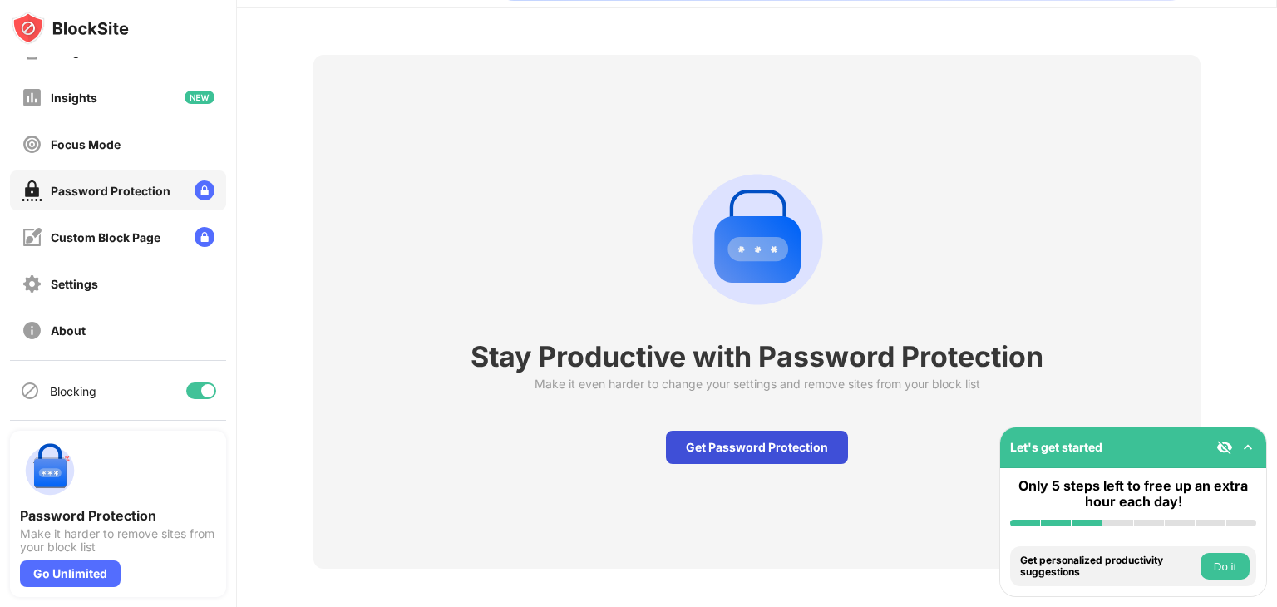
click at [806, 447] on div "Get Password Protection" at bounding box center [757, 447] width 182 height 33
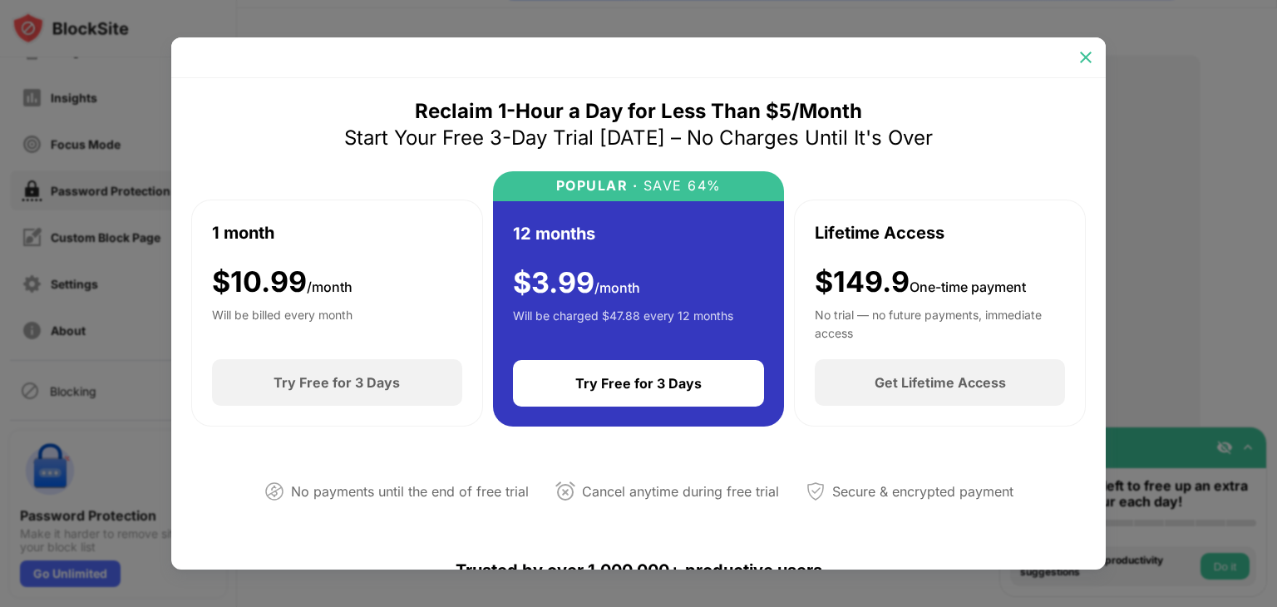
click at [1081, 49] on img at bounding box center [1085, 57] width 17 height 17
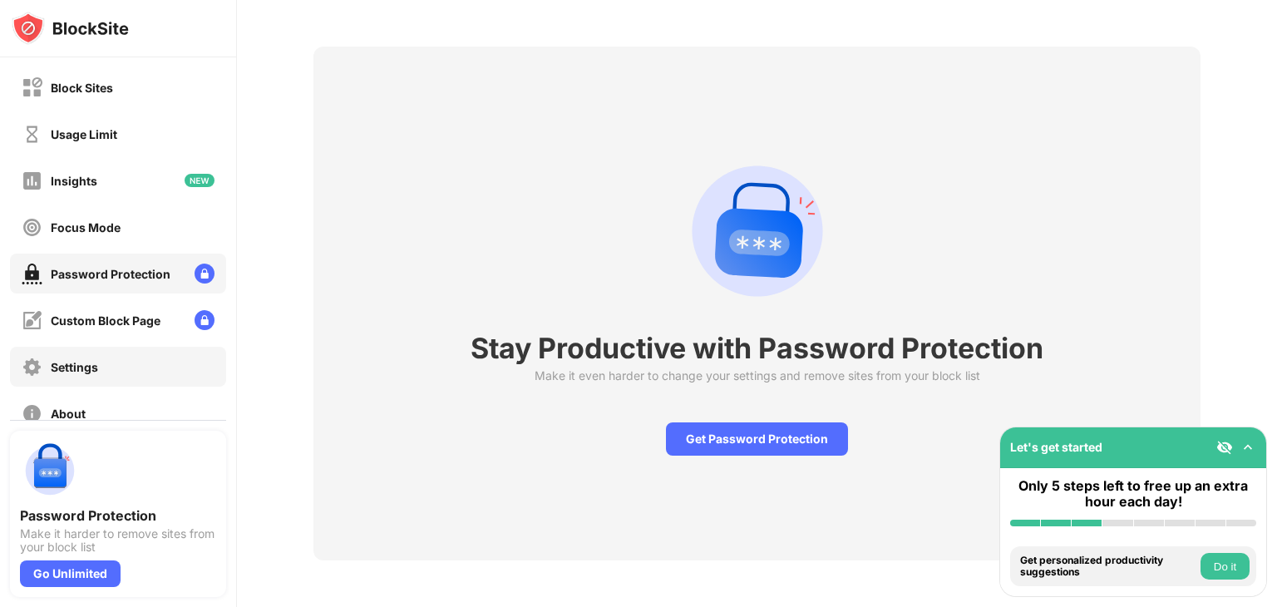
scroll to position [83, 0]
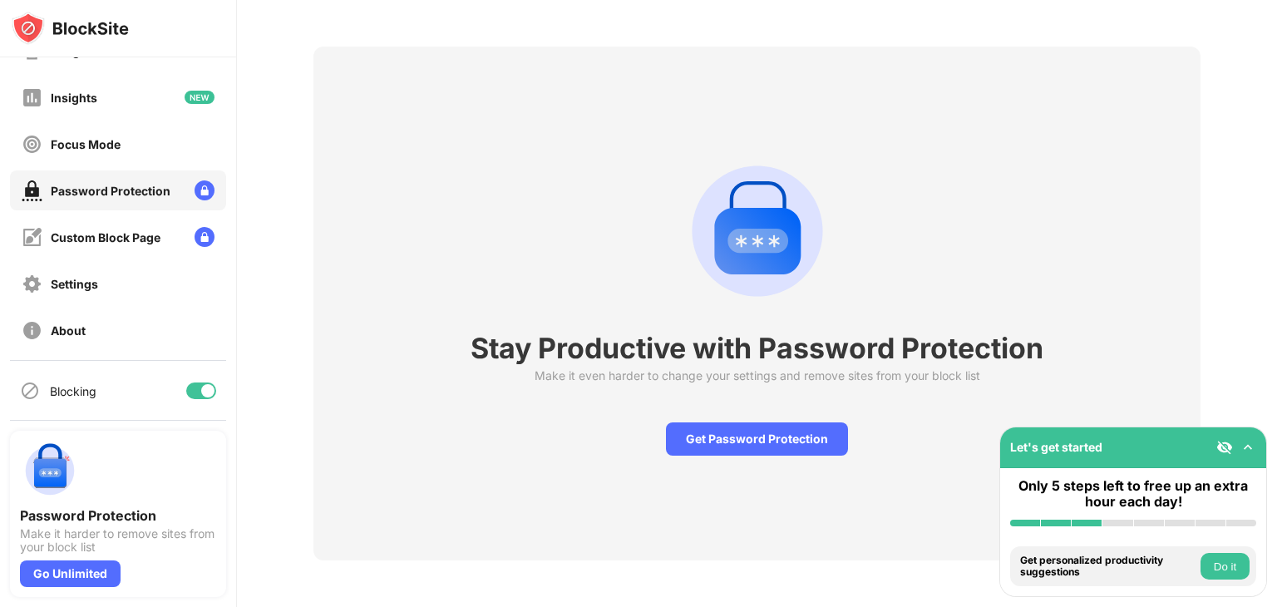
click at [1222, 569] on button "Do it" at bounding box center [1224, 566] width 49 height 27
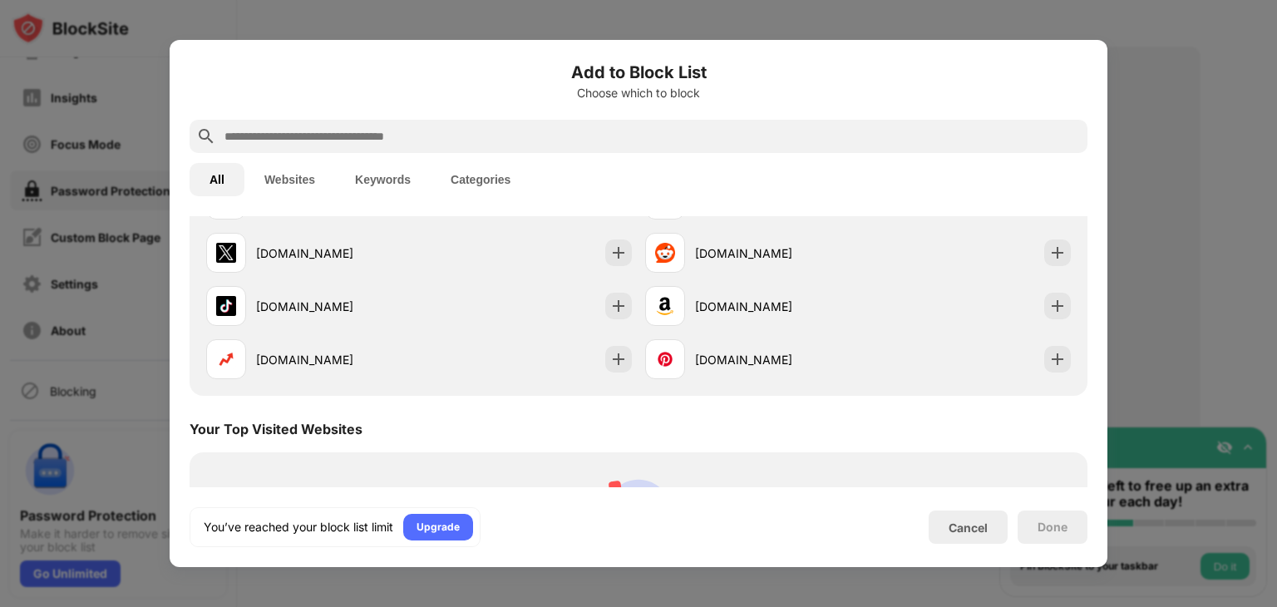
scroll to position [389, 0]
click at [1055, 539] on div "Done" at bounding box center [1052, 526] width 70 height 33
click at [973, 521] on div "Cancel" at bounding box center [967, 527] width 39 height 14
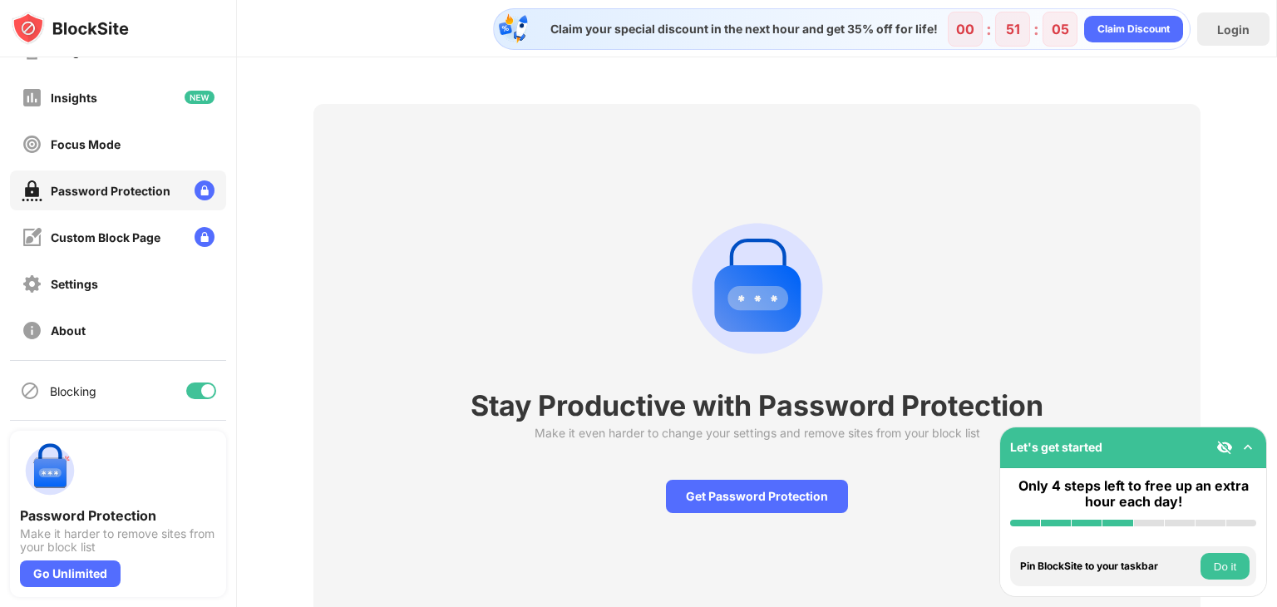
scroll to position [70, 0]
